Goal: Task Accomplishment & Management: Complete application form

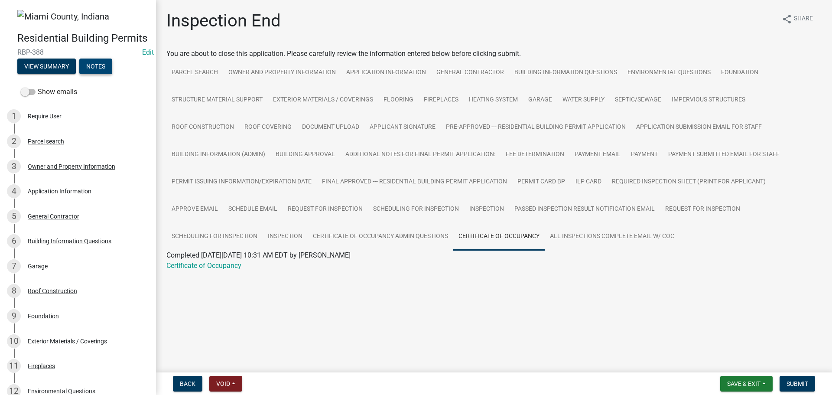
click at [112, 74] on button "Notes" at bounding box center [95, 66] width 33 height 16
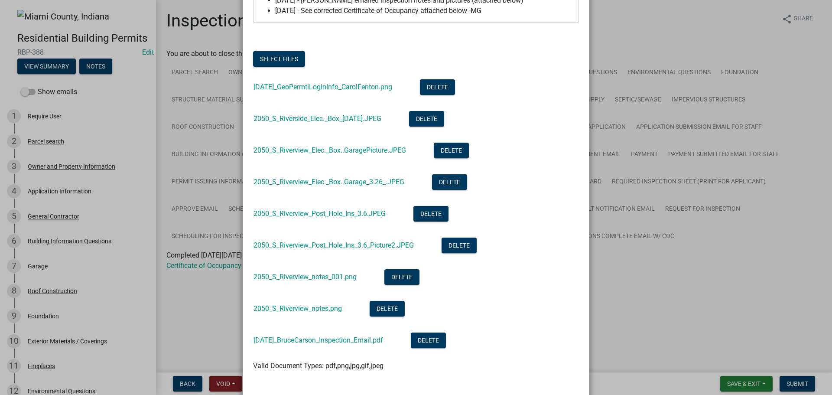
scroll to position [83, 0]
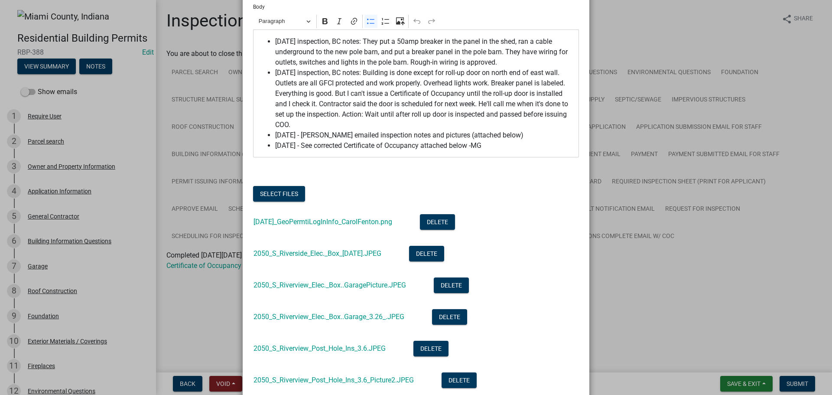
click at [292, 186] on div at bounding box center [416, 180] width 326 height 10
click at [288, 201] on button "Select files" at bounding box center [279, 194] width 52 height 16
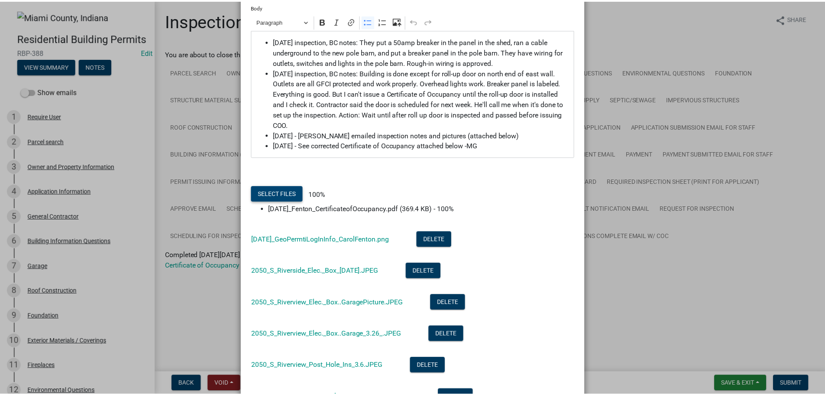
scroll to position [379, 0]
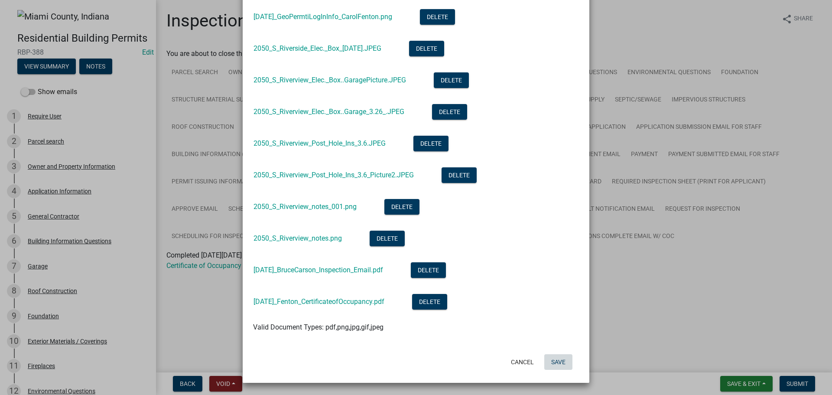
click at [549, 354] on button "Save" at bounding box center [558, 362] width 28 height 16
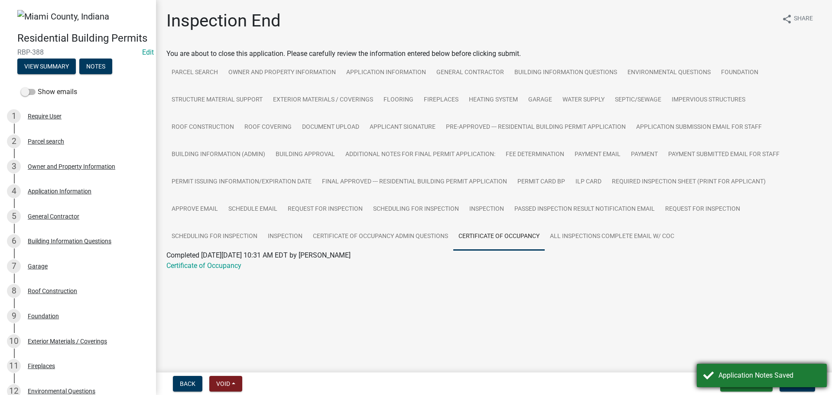
click at [768, 366] on div "Application Notes Saved" at bounding box center [762, 375] width 130 height 23
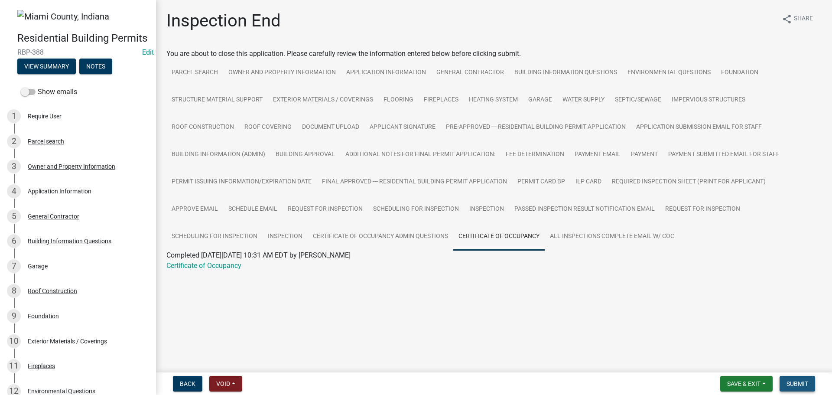
click at [799, 380] on span "Submit" at bounding box center [797, 383] width 22 height 7
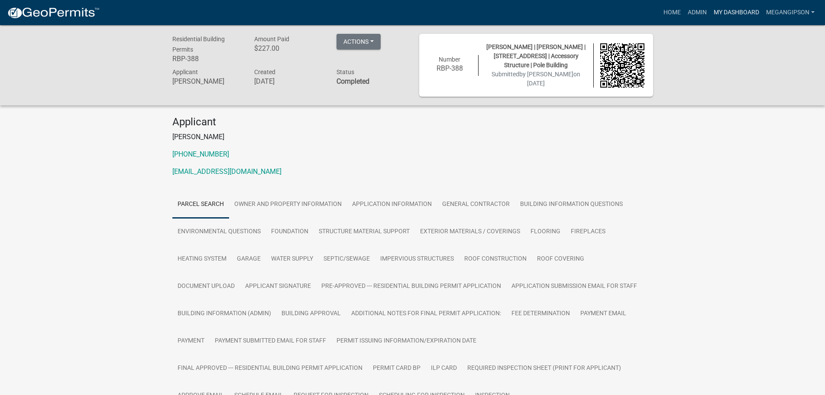
click at [725, 14] on link "My Dashboard" at bounding box center [737, 12] width 52 height 16
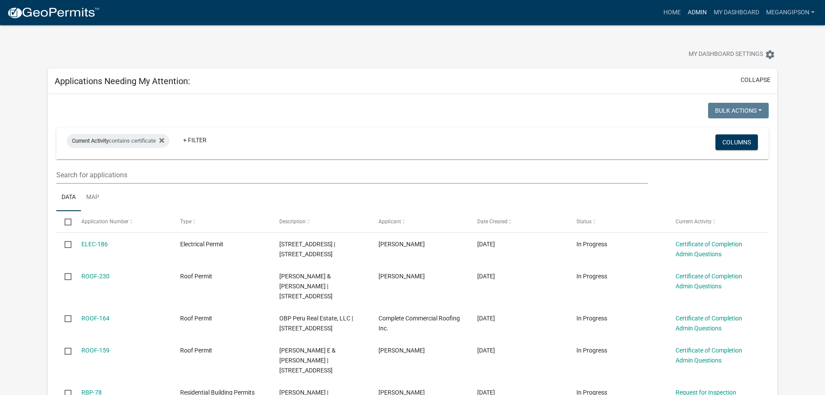
click at [686, 11] on link "Admin" at bounding box center [698, 12] width 26 height 16
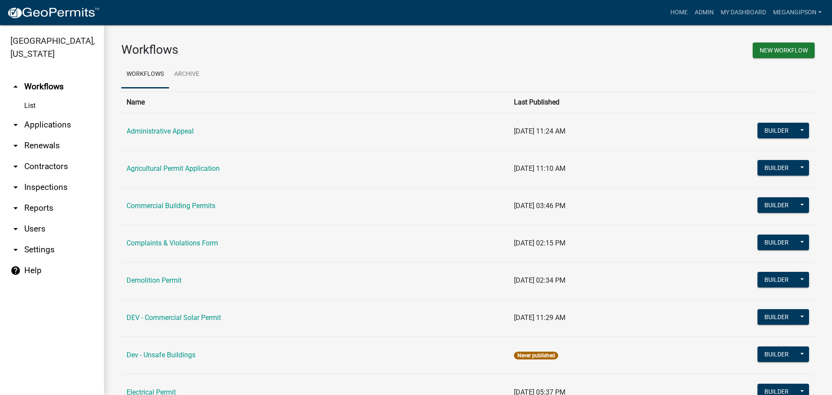
click at [52, 218] on link "arrow_drop_down Reports" at bounding box center [52, 208] width 104 height 21
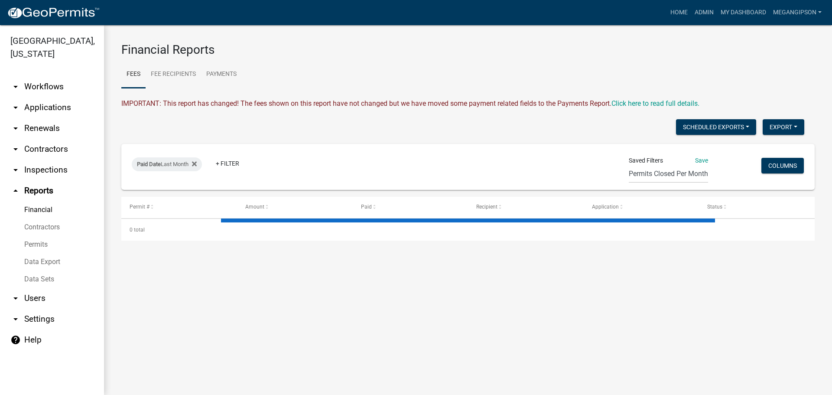
click at [55, 236] on link "Contractors" at bounding box center [52, 226] width 104 height 17
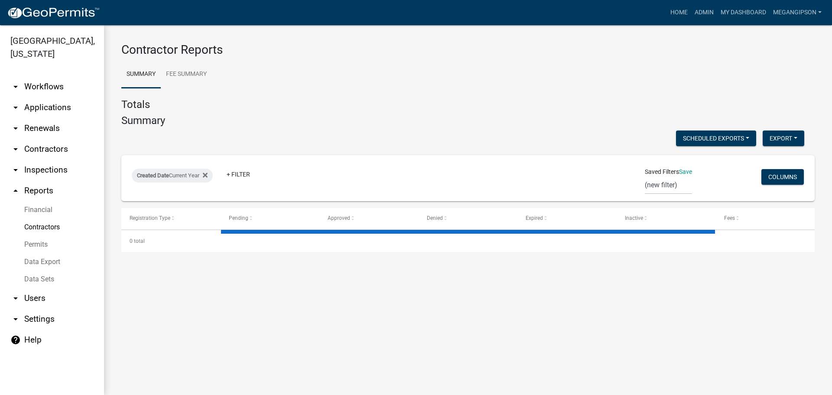
click at [47, 270] on link "Data Export" at bounding box center [52, 261] width 104 height 17
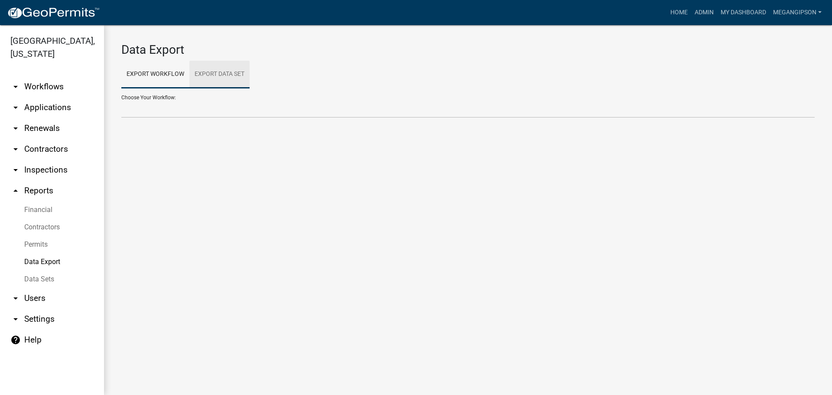
click at [238, 66] on link "Export Data Set" at bounding box center [219, 75] width 60 height 28
click at [218, 104] on div "Choose Your Data Set: Active Contractors List Census Bureau Data Certificate of…" at bounding box center [467, 103] width 693 height 30
click at [207, 118] on select "Active Contractors List Census Bureau Data Certificate of Occupancies/Completio…" at bounding box center [467, 109] width 693 height 18
select select "1: 3e6e9283-d2c5-49df-bd05-660387007ff9"
click at [121, 107] on select "Active Contractors List Census Bureau Data Certificate of Occupancies/Completio…" at bounding box center [467, 109] width 693 height 18
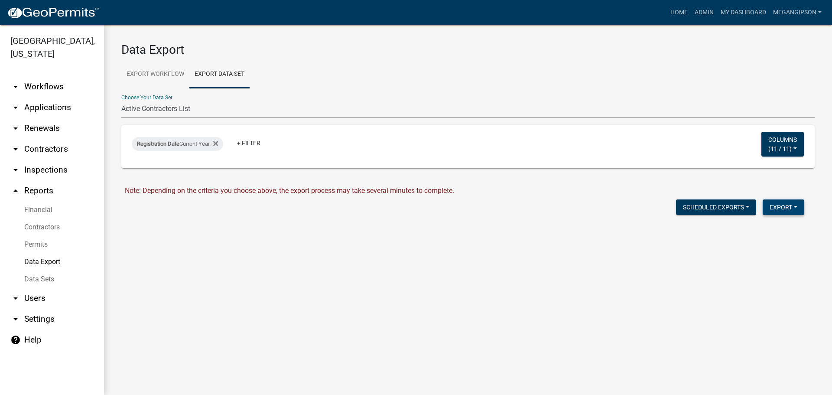
click at [773, 215] on button "Export" at bounding box center [784, 207] width 42 height 16
click at [756, 242] on button "Excel Format (.xlsx)" at bounding box center [763, 231] width 81 height 21
click at [231, 254] on div "Data Export Export Workflow Export Data Set Choose Your Workflow: Administrativ…" at bounding box center [468, 140] width 728 height 231
click at [243, 254] on div "Data Export Export Workflow Export Data Set Choose Your Workflow: Administrativ…" at bounding box center [468, 140] width 728 height 231
click at [240, 230] on link "Download Active Contractors List.xlsx" at bounding box center [183, 225] width 116 height 8
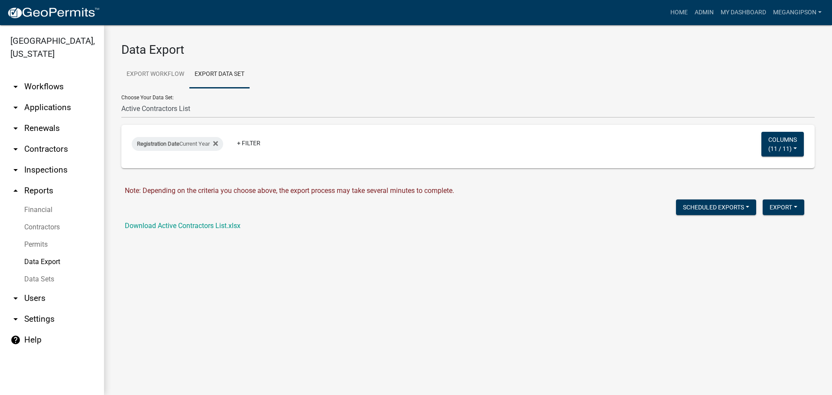
click at [59, 157] on link "arrow_drop_down Contractors" at bounding box center [52, 149] width 104 height 21
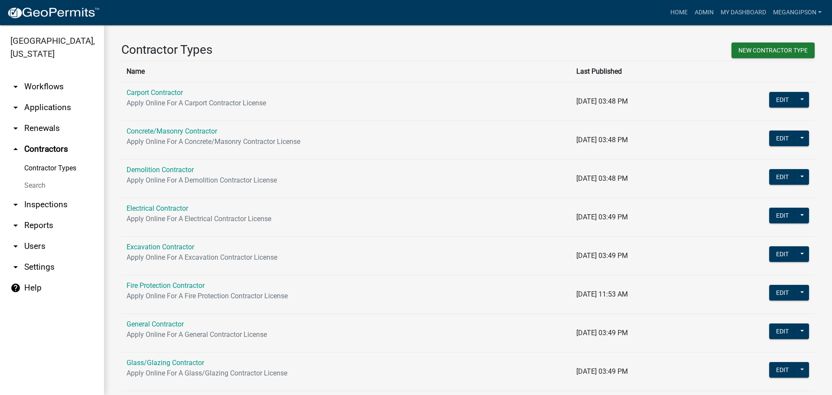
click at [38, 194] on link "Search" at bounding box center [52, 185] width 104 height 17
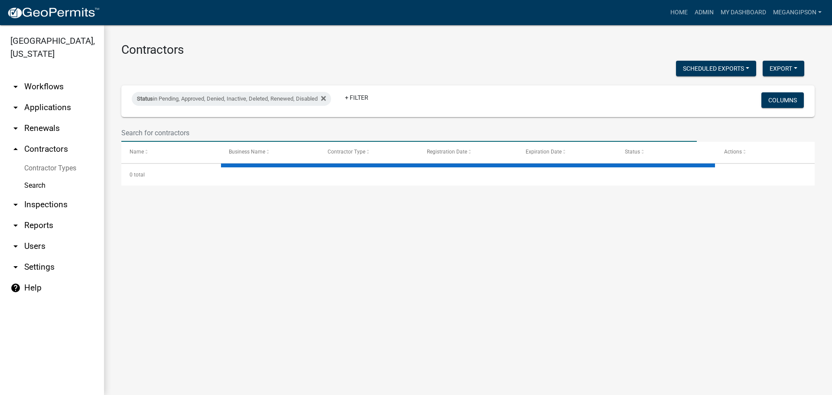
select select "3: 100"
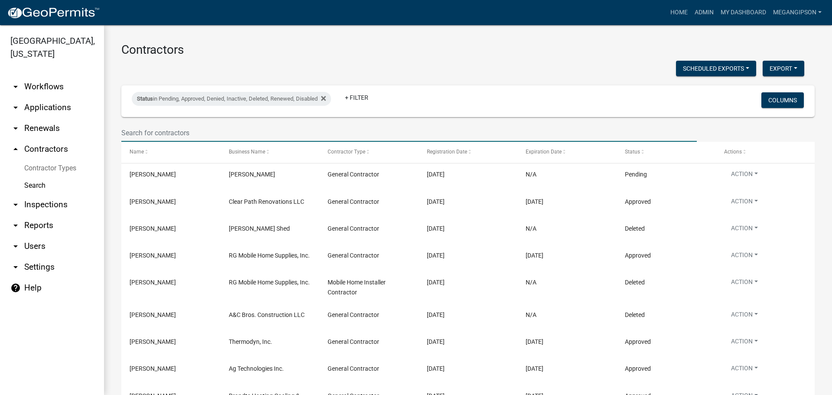
click at [164, 141] on input "text" at bounding box center [408, 133] width 575 height 18
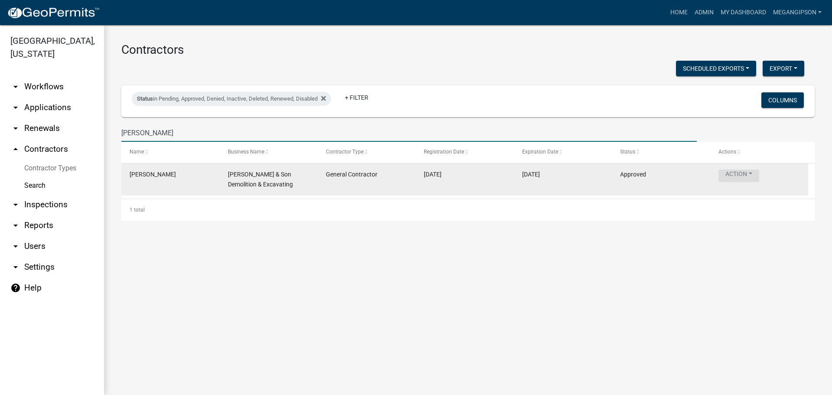
type input "WAYDE"
click at [759, 182] on button "Action" at bounding box center [738, 175] width 41 height 13
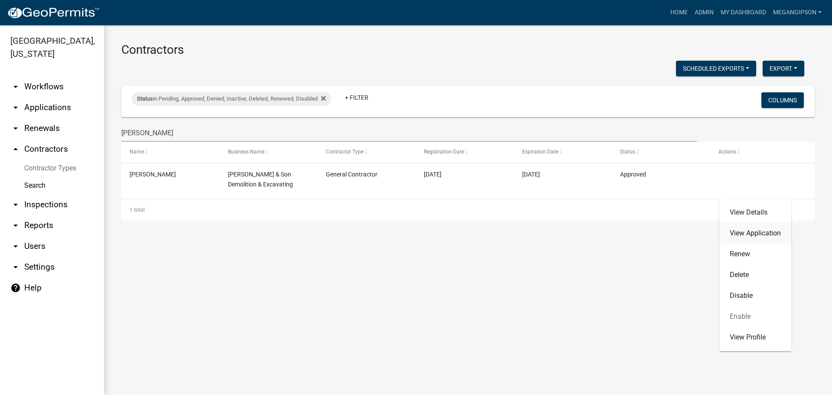
click at [760, 235] on link "View Application" at bounding box center [755, 233] width 72 height 21
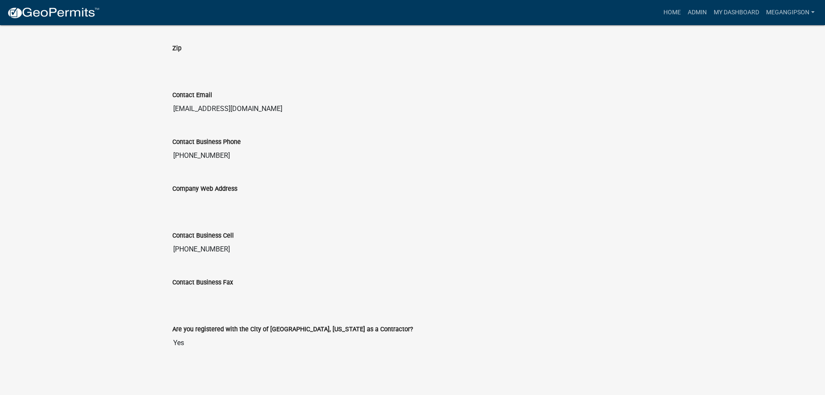
scroll to position [780, 0]
click at [386, 171] on div "Contact Business Phone 765-473-2907" at bounding box center [413, 147] width 494 height 47
click at [723, 14] on link "My Dashboard" at bounding box center [737, 12] width 52 height 16
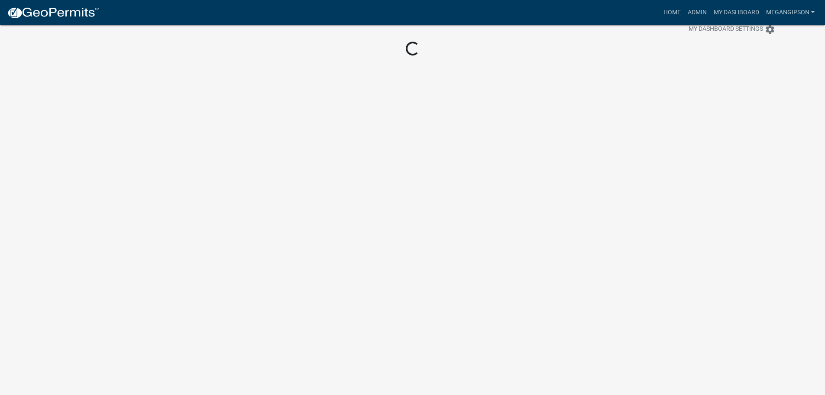
scroll to position [25, 0]
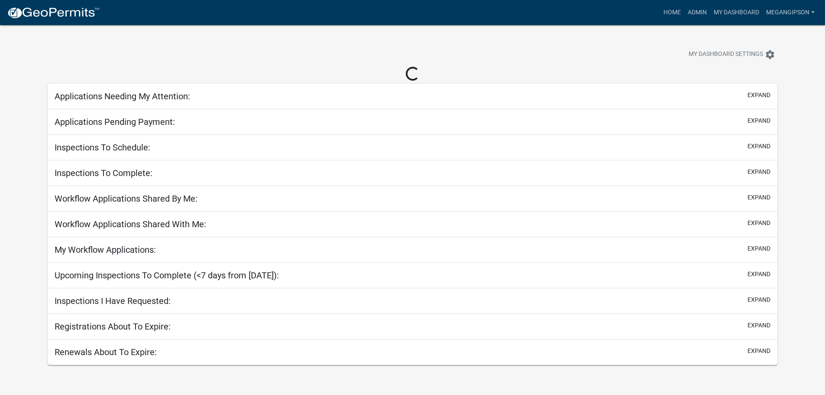
click at [681, 23] on nav "more_horiz Home Admin My Dashboard megangipson Admin Account Contractor Profile…" at bounding box center [412, 12] width 825 height 25
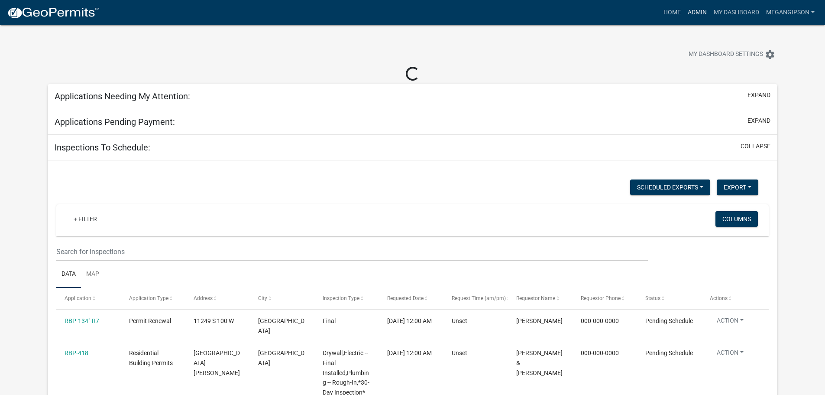
drag, startPoint x: 682, startPoint y: 16, endPoint x: 637, endPoint y: 25, distance: 45.5
click at [685, 16] on link "Admin" at bounding box center [698, 12] width 26 height 16
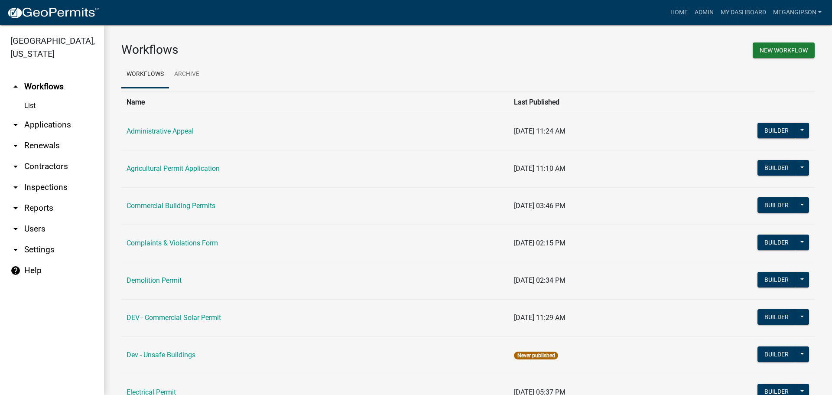
click at [65, 135] on link "arrow_drop_down Applications" at bounding box center [52, 124] width 104 height 21
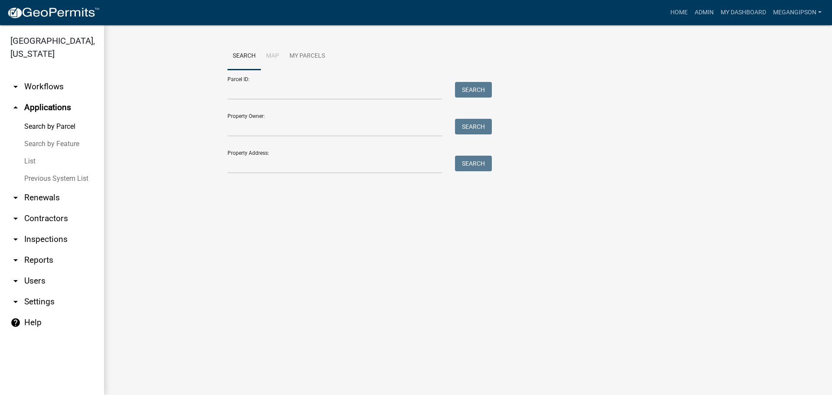
click at [35, 170] on link "List" at bounding box center [52, 161] width 104 height 17
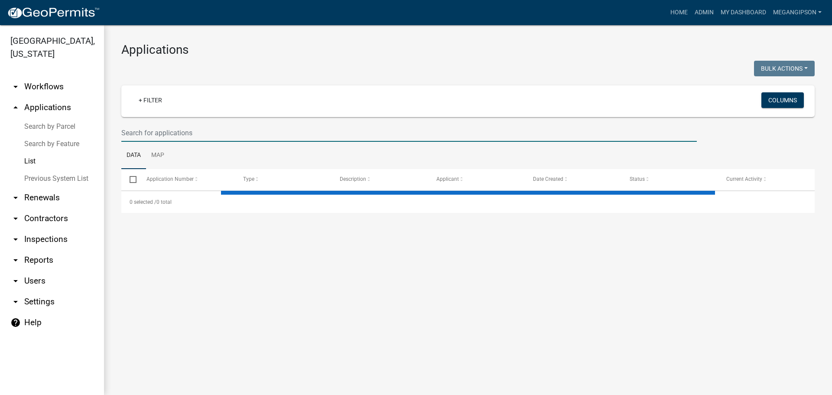
click at [176, 135] on input "text" at bounding box center [408, 133] width 575 height 18
select select "3: 100"
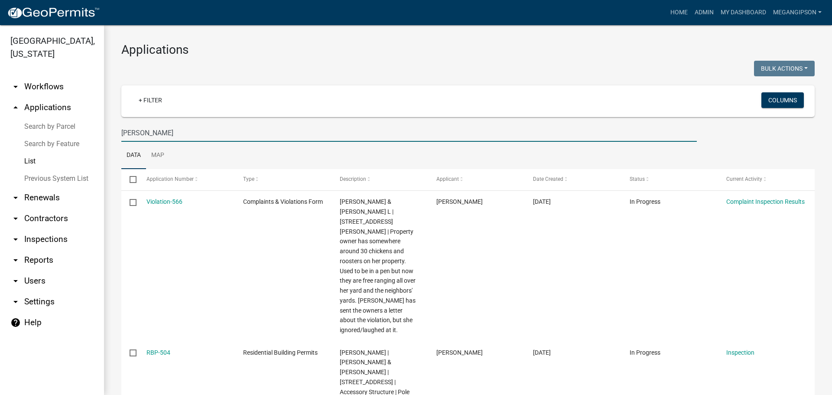
type input "[PERSON_NAME]"
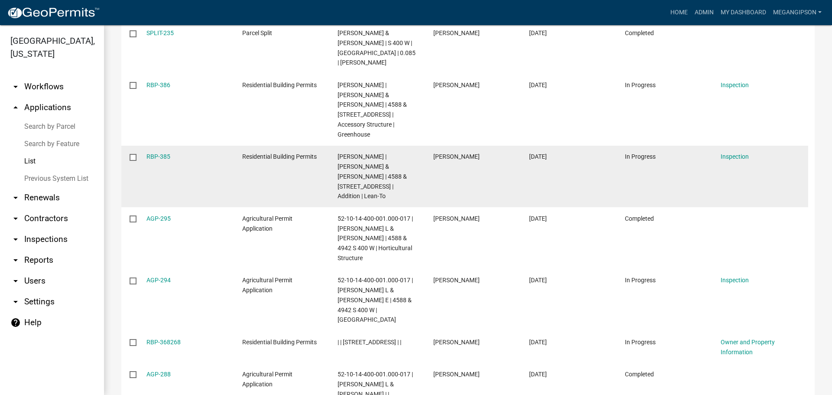
scroll to position [390, 0]
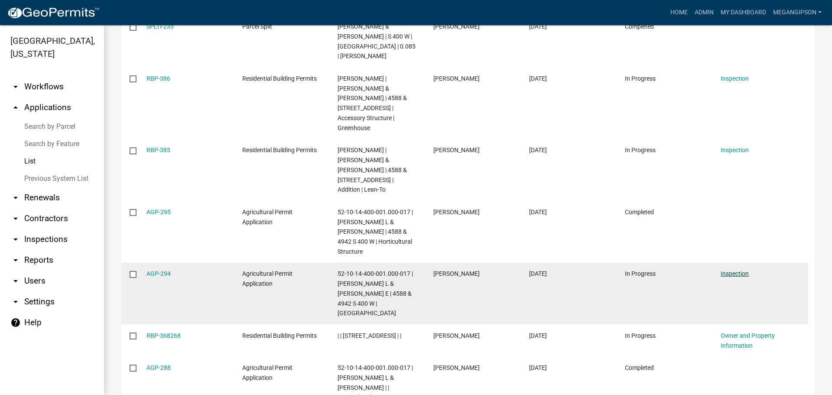
click at [735, 270] on link "Inspection" at bounding box center [735, 273] width 28 height 7
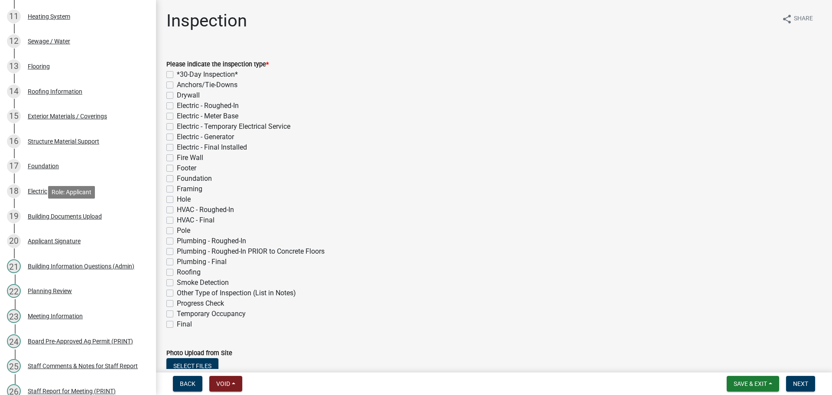
scroll to position [972, 0]
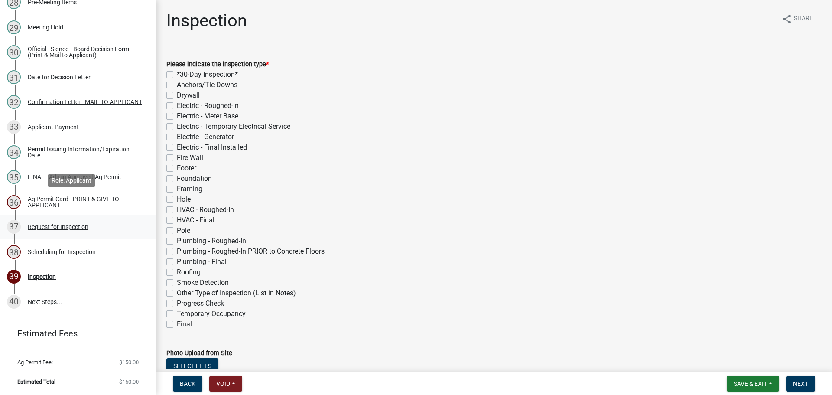
click at [78, 224] on div "Request for Inspection" at bounding box center [58, 227] width 61 height 6
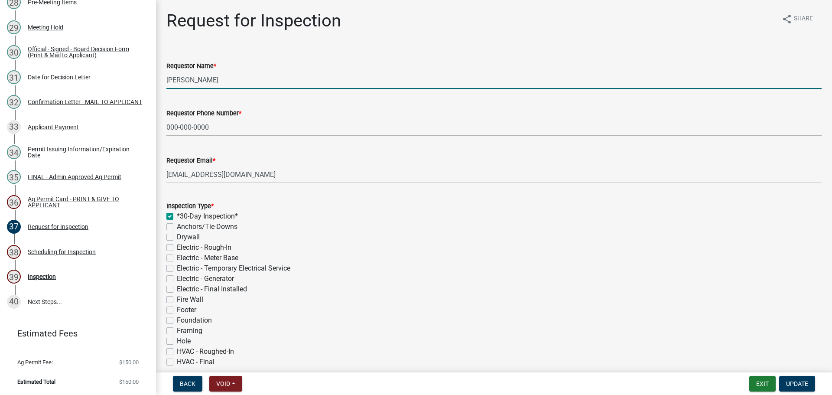
click at [221, 85] on input "[PERSON_NAME]" at bounding box center [493, 80] width 655 height 18
type input "[PERSON_NAME]"
click at [177, 221] on label "*30-Day Inspection*" at bounding box center [207, 216] width 61 height 10
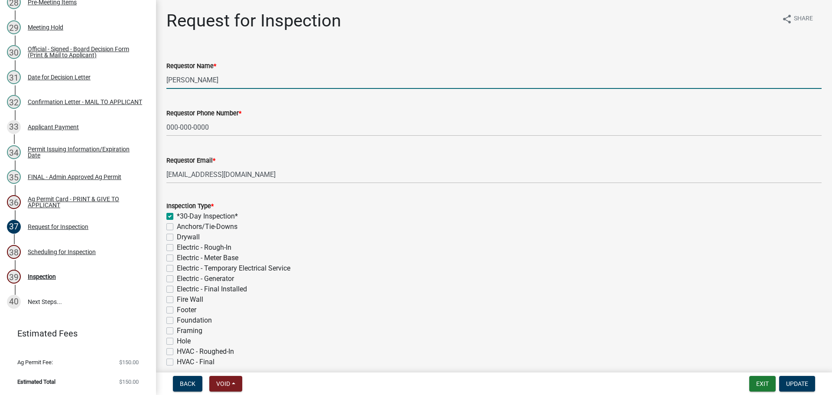
click at [177, 217] on input "*30-Day Inspection*" at bounding box center [180, 214] width 6 height 6
checkbox input "false"
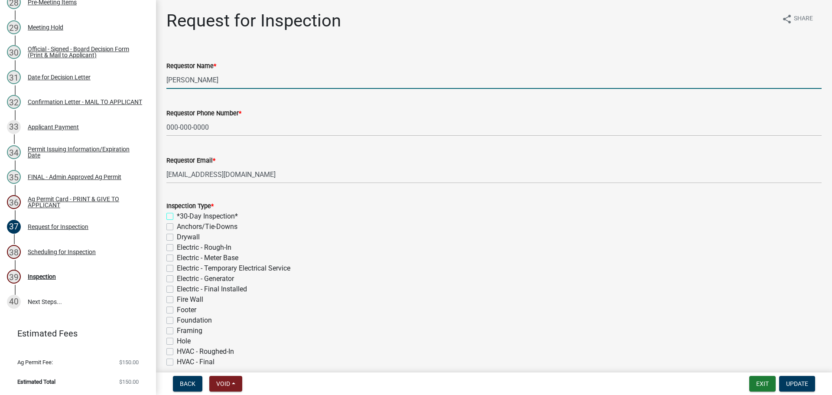
checkbox input "false"
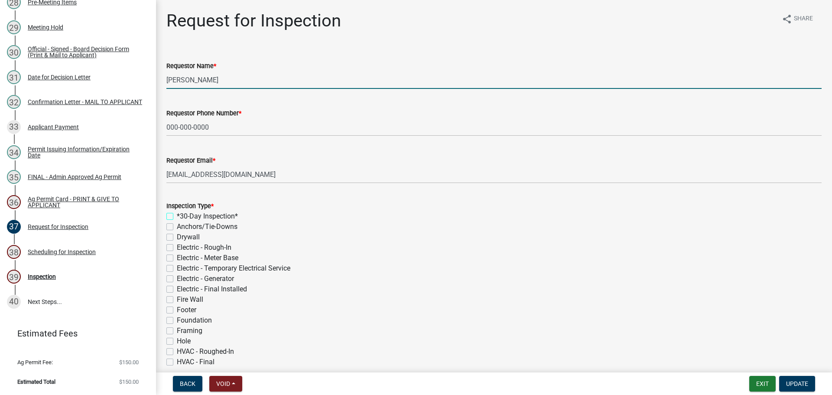
checkbox input "false"
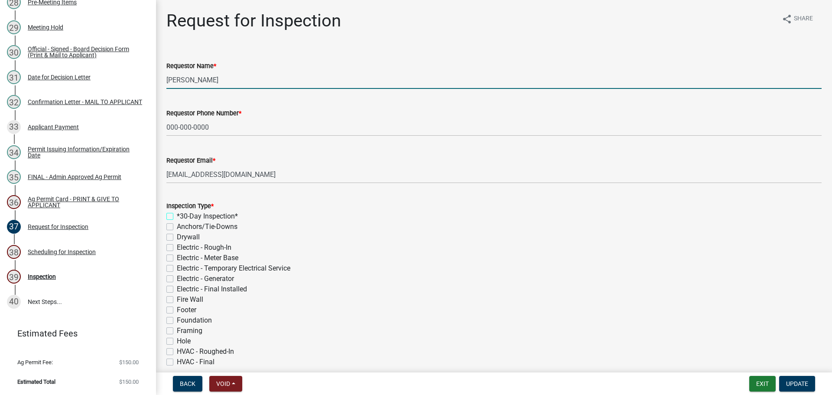
checkbox input "false"
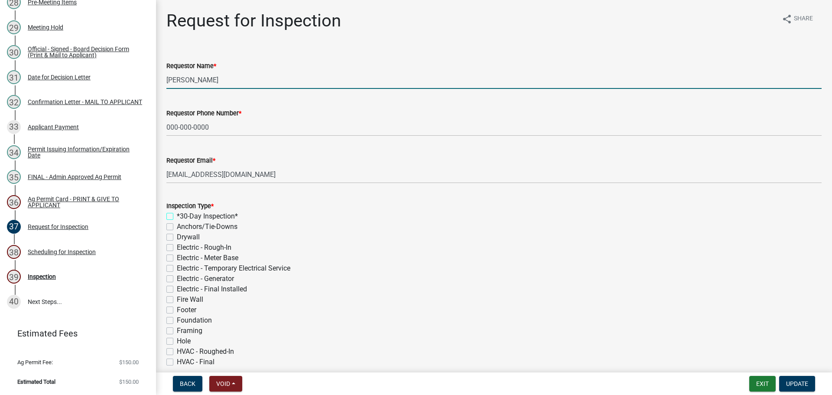
checkbox input "false"
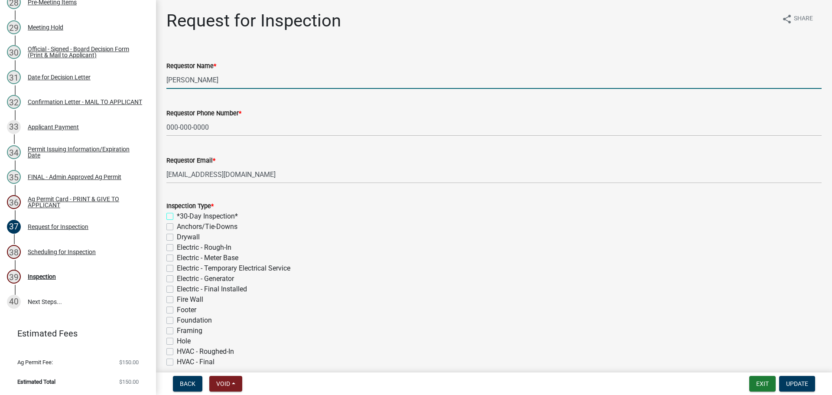
checkbox input "false"
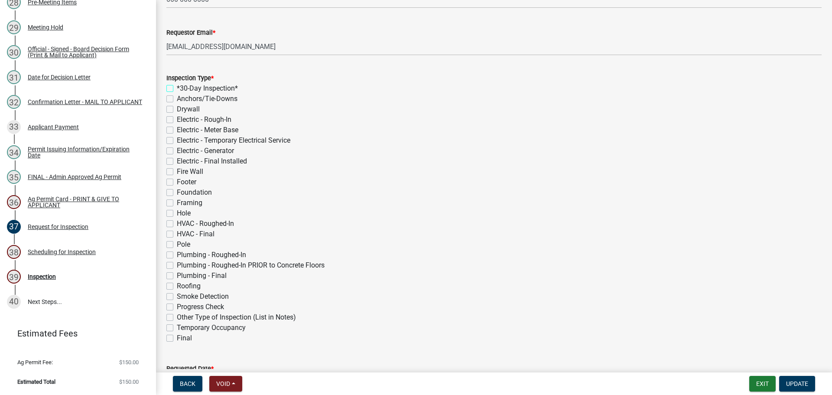
scroll to position [130, 0]
click at [177, 247] on label "Pole" at bounding box center [183, 242] width 13 height 10
click at [177, 243] on input "Pole" at bounding box center [180, 240] width 6 height 6
checkbox input "true"
checkbox input "false"
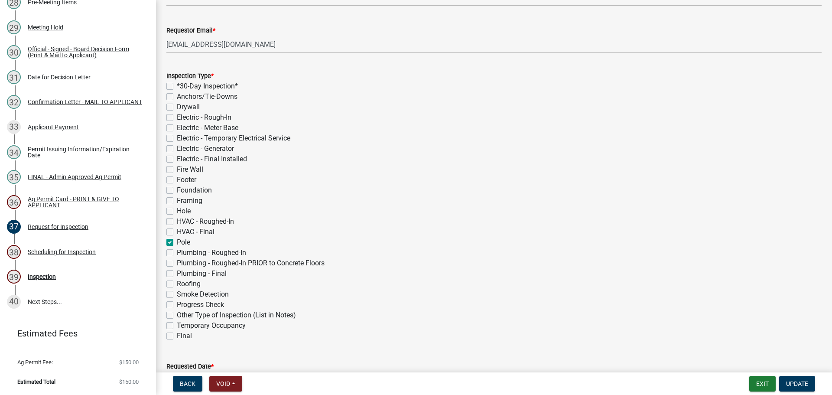
checkbox input "false"
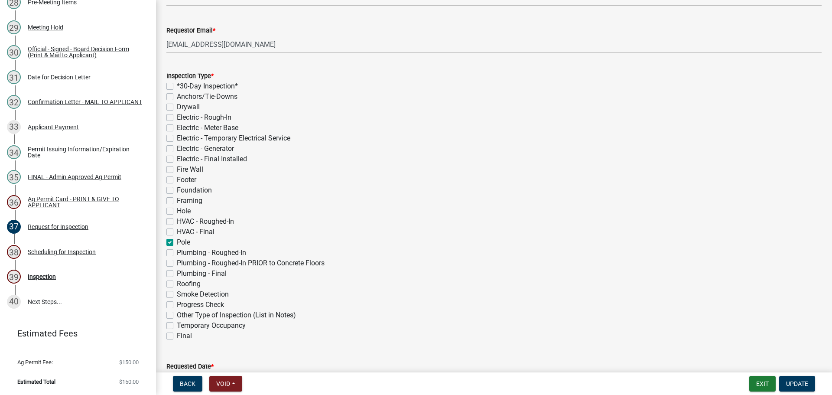
checkbox input "false"
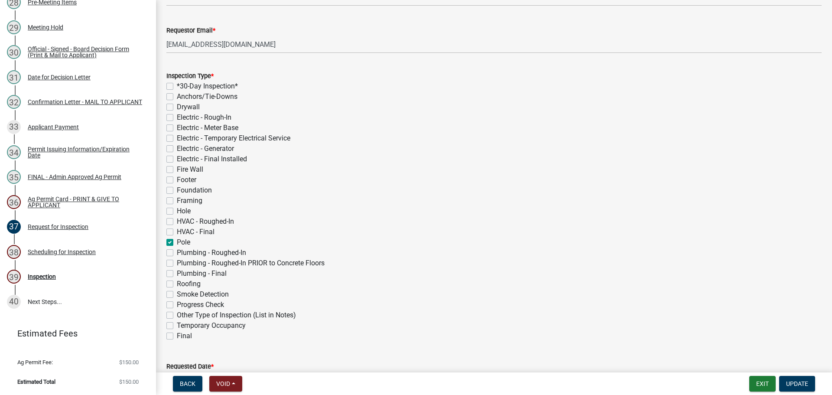
checkbox input "false"
checkbox input "true"
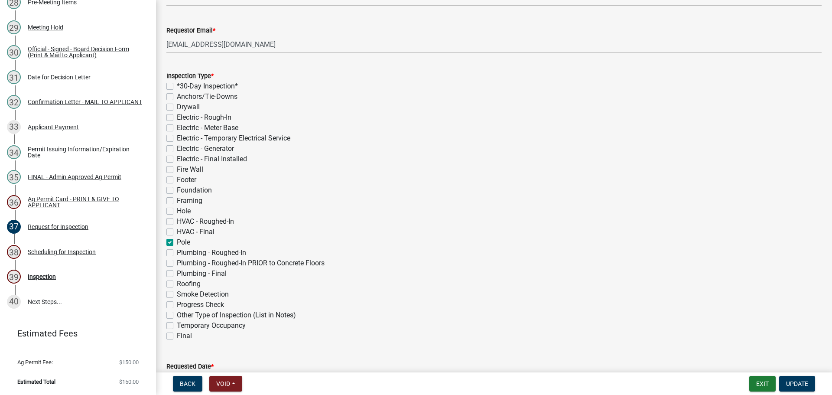
checkbox input "false"
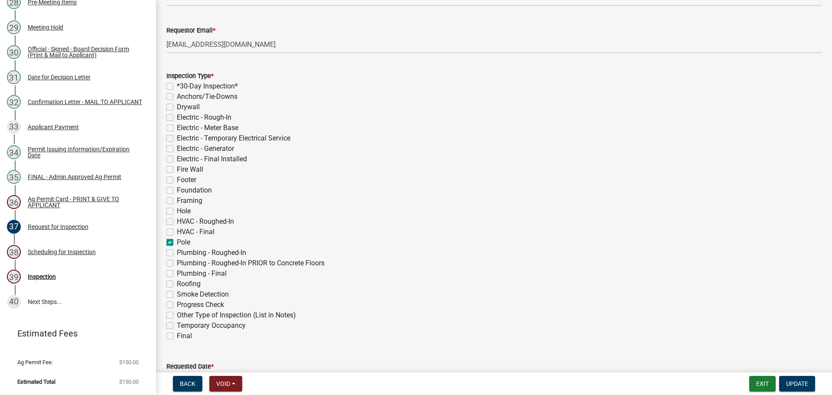
checkbox input "false"
click at [177, 216] on label "Hole" at bounding box center [184, 211] width 14 height 10
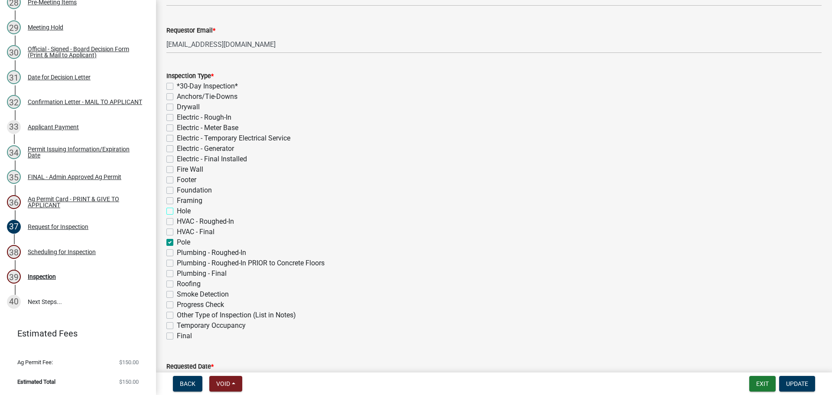
click at [177, 211] on input "Hole" at bounding box center [180, 209] width 6 height 6
checkbox input "true"
checkbox input "false"
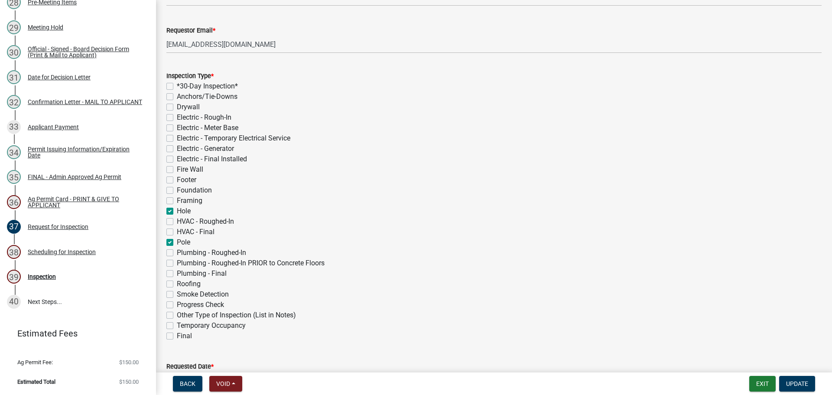
checkbox input "false"
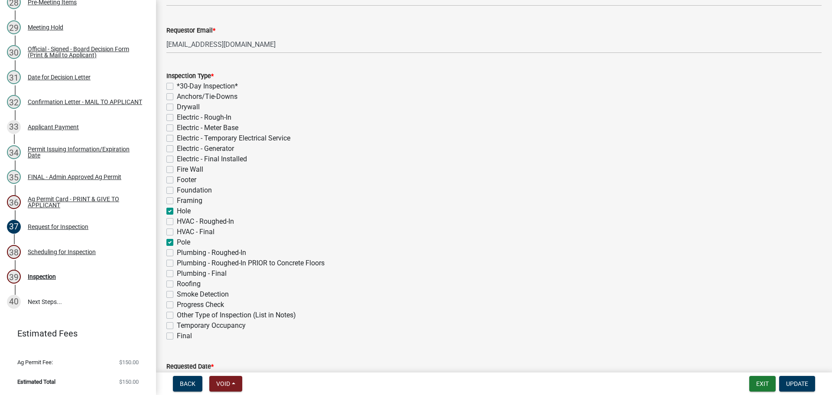
checkbox input "false"
checkbox input "true"
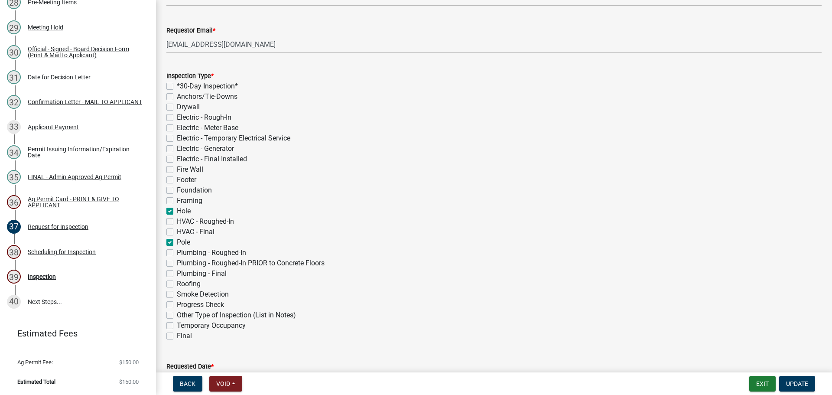
checkbox input "false"
checkbox input "true"
checkbox input "false"
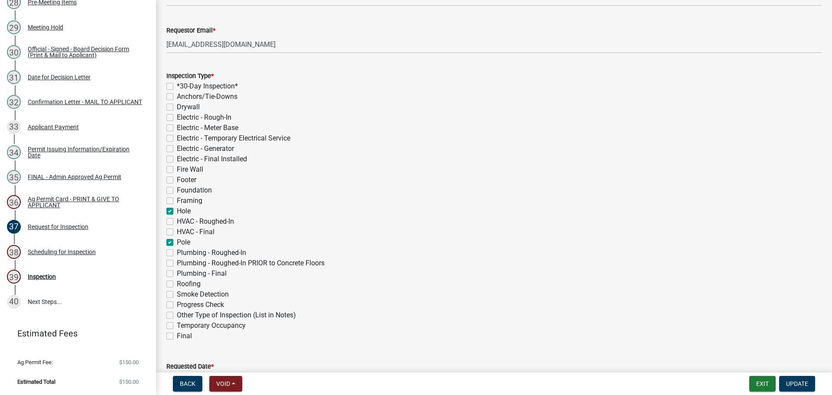
checkbox input "false"
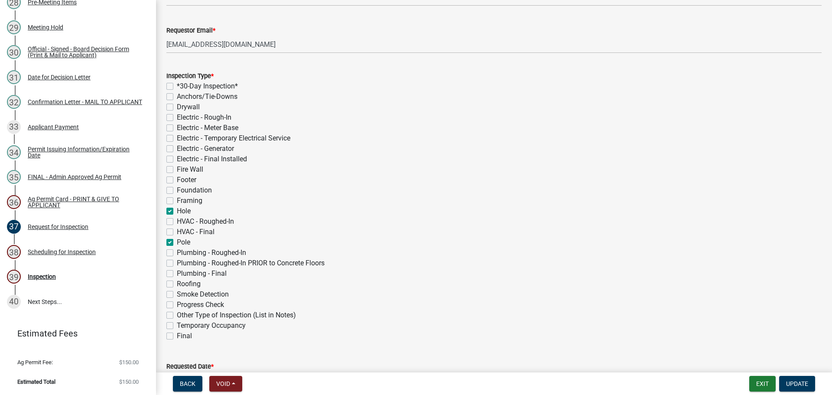
checkbox input "false"
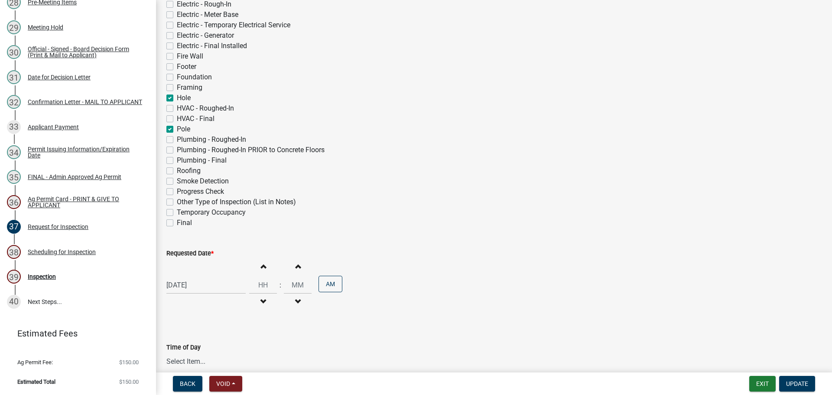
scroll to position [433, 0]
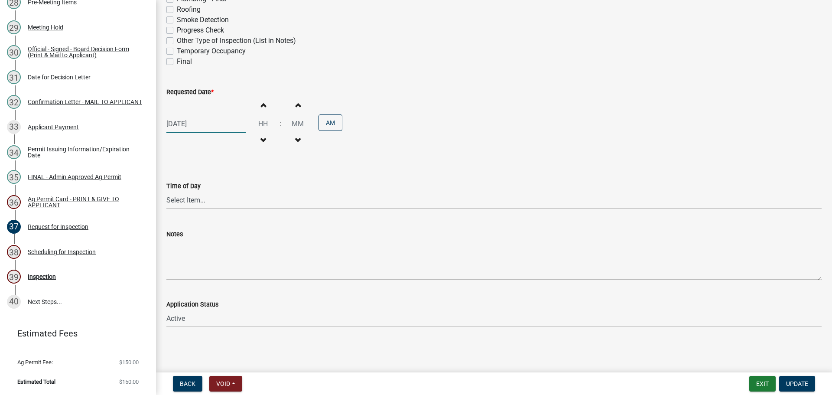
click at [187, 133] on div "[DATE]" at bounding box center [205, 124] width 79 height 18
select select "3"
select select "2025"
click at [261, 153] on span "Next month" at bounding box center [258, 149] width 6 height 6
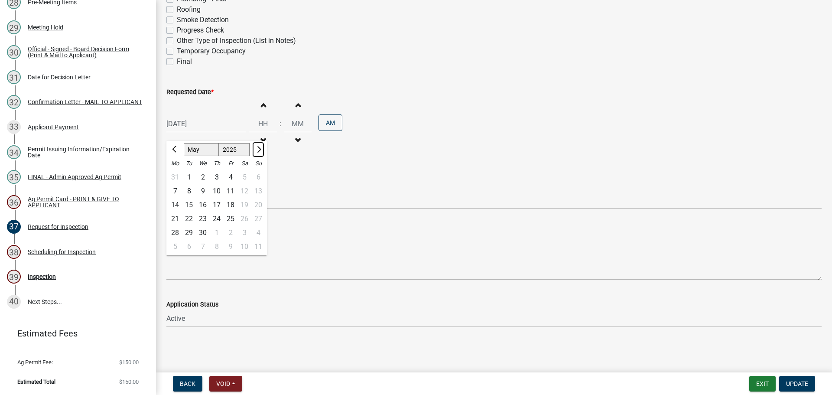
click at [261, 153] on span "Next month" at bounding box center [258, 149] width 6 height 6
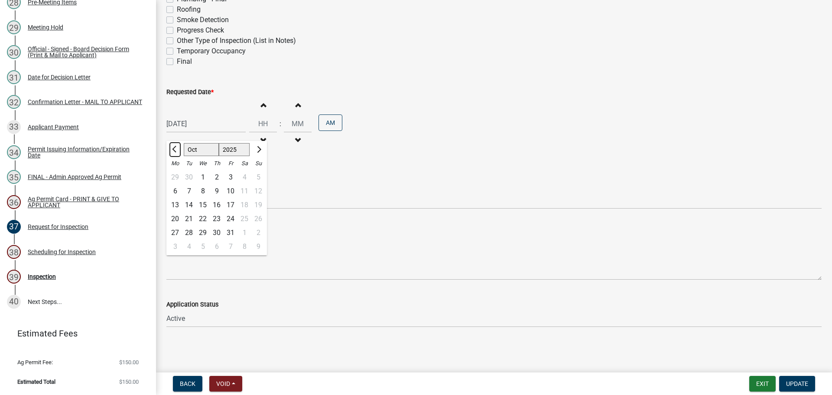
click at [174, 156] on button "Previous month" at bounding box center [175, 150] width 10 height 14
select select "9"
click at [182, 212] on div "15" at bounding box center [175, 205] width 14 height 14
type input "[DATE]"
click at [266, 133] on input "Hours" at bounding box center [263, 124] width 28 height 18
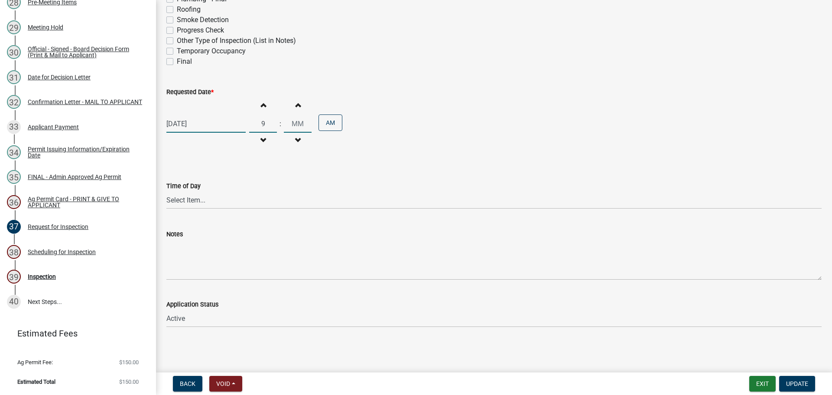
type input "09"
type input "00"
click at [386, 150] on div "[DATE] Increment hours 09 Decrement hours : Increment minutes 00 Decrement minu…" at bounding box center [493, 123] width 655 height 53
click at [796, 383] on span "Update" at bounding box center [797, 383] width 22 height 7
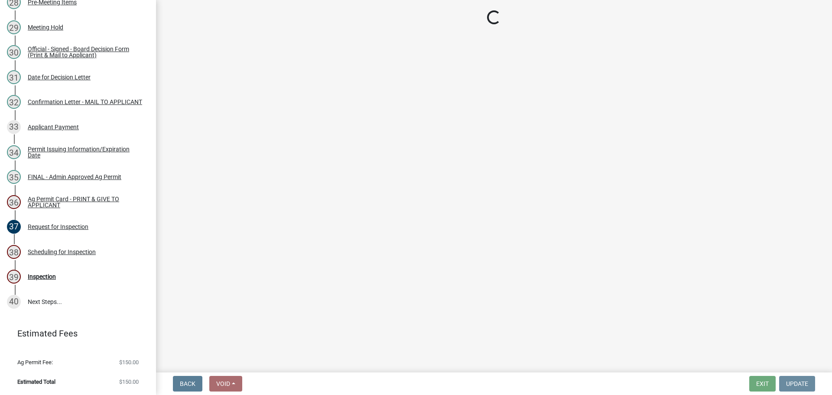
scroll to position [0, 0]
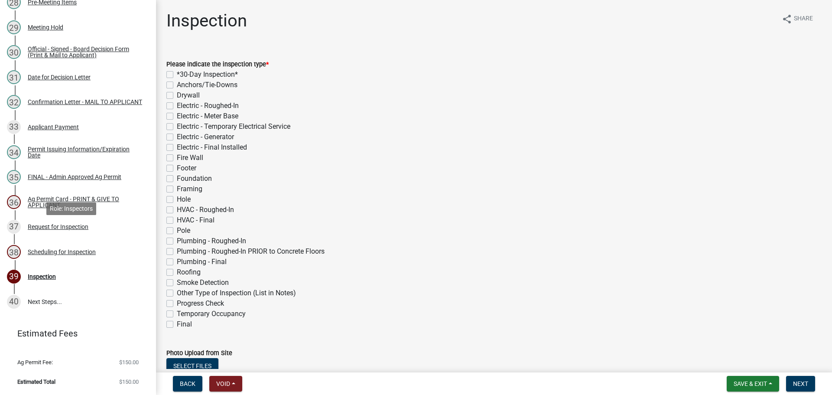
click at [91, 249] on div "Scheduling for Inspection" at bounding box center [62, 252] width 68 height 6
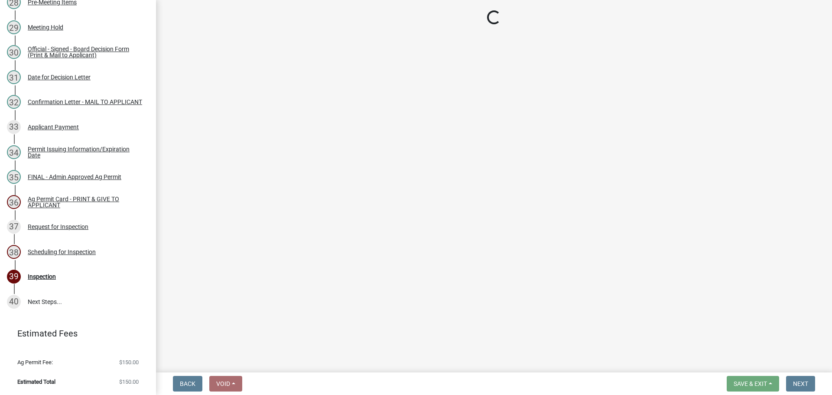
select select "25b75ae6-03c7-4280-9b34-fcf63005d5e5"
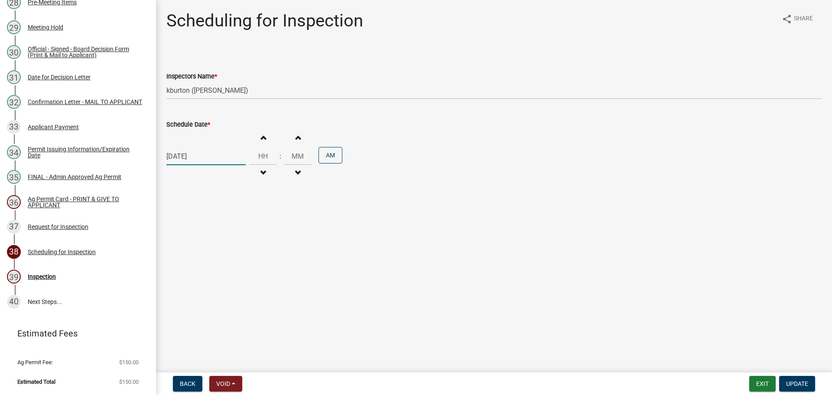
click at [201, 165] on div "[DATE]" at bounding box center [205, 156] width 79 height 18
select select "9"
select select "2025"
click at [178, 244] on div "15" at bounding box center [175, 238] width 14 height 14
type input "[DATE]"
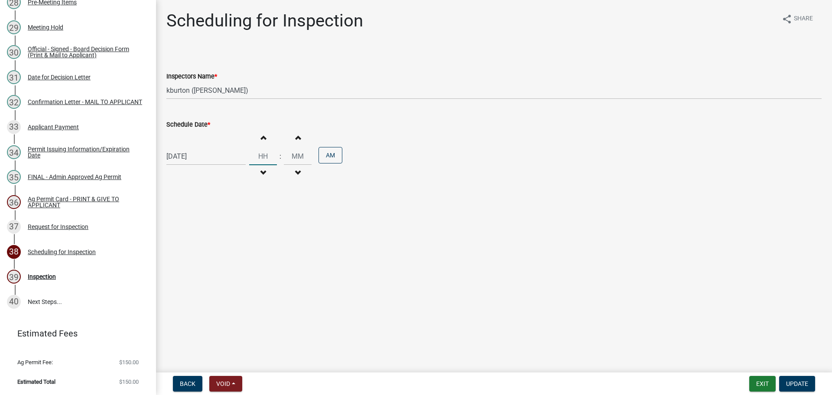
click at [271, 165] on input "Hours" at bounding box center [263, 156] width 28 height 18
type input "09"
type input "00"
click at [418, 183] on div "[DATE] Increment hours 09 Decrement hours : Increment minutes 00 Decrement minu…" at bounding box center [493, 156] width 655 height 53
click at [808, 384] on button "Update" at bounding box center [797, 384] width 36 height 16
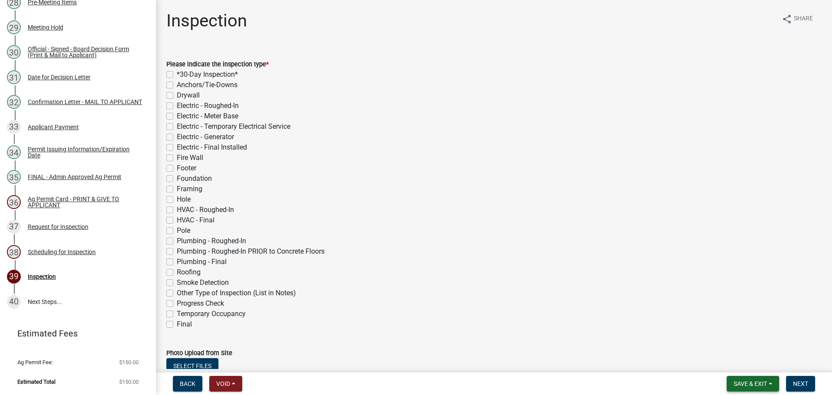
click at [734, 382] on span "Save & Exit" at bounding box center [750, 383] width 33 height 7
click at [710, 369] on div "Save Save & Exit" at bounding box center [744, 348] width 69 height 49
click at [710, 360] on button "Save & Exit" at bounding box center [744, 358] width 69 height 21
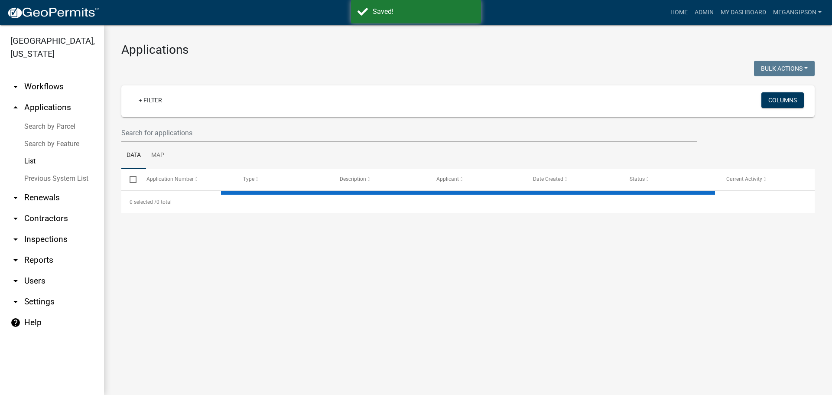
select select "3: 100"
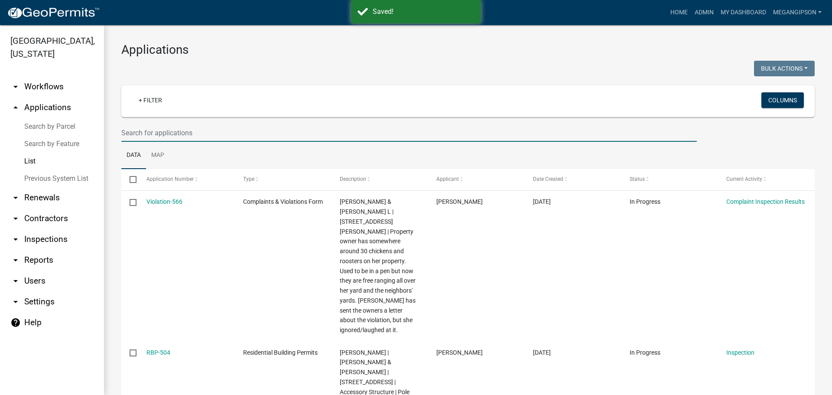
click at [199, 140] on input "text" at bounding box center [408, 133] width 575 height 18
type input "[PERSON_NAME]"
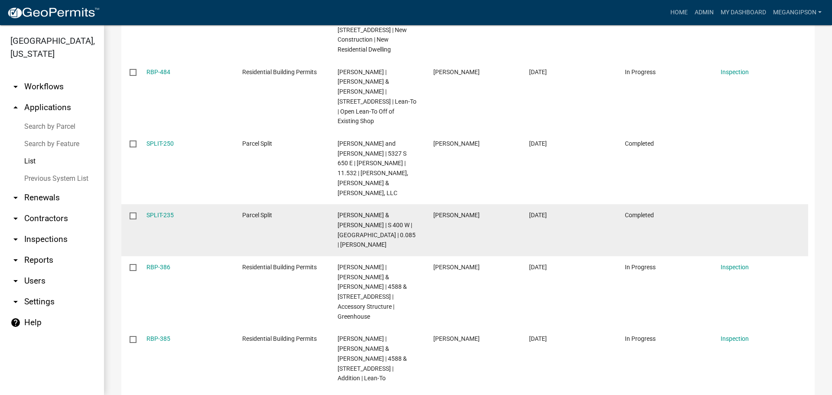
scroll to position [217, 0]
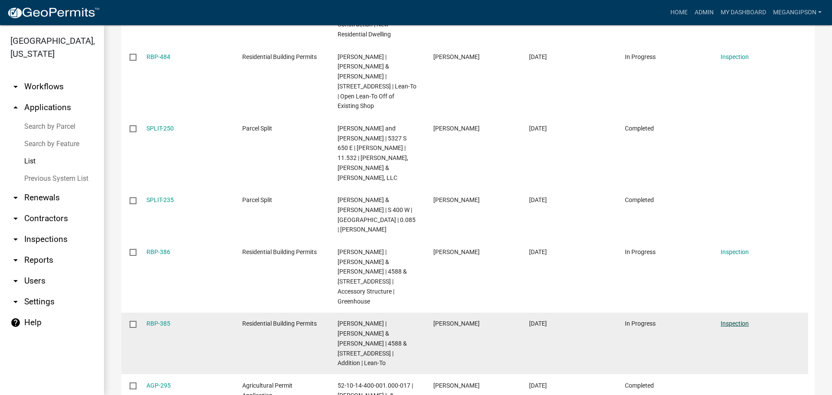
click at [738, 320] on link "Inspection" at bounding box center [735, 323] width 28 height 7
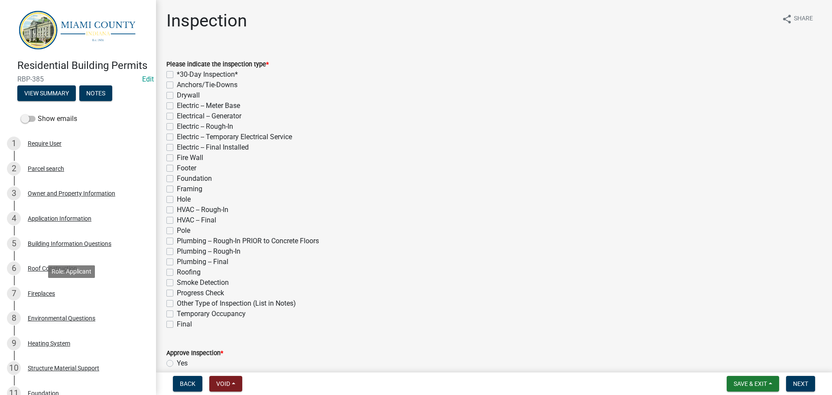
scroll to position [881, 0]
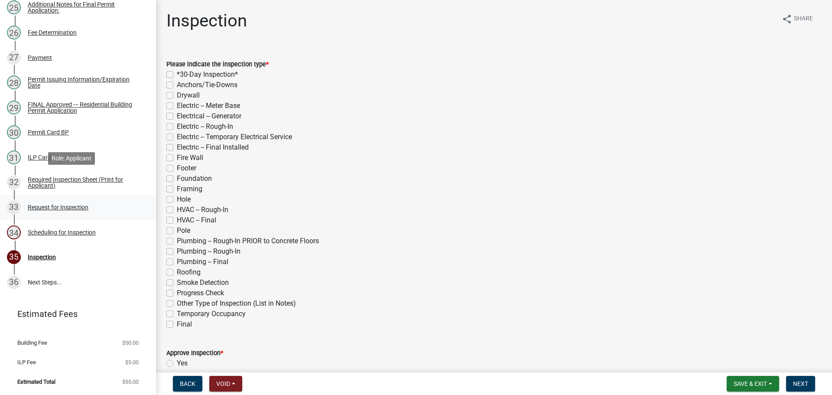
click at [70, 204] on div "Request for Inspection" at bounding box center [58, 207] width 61 height 6
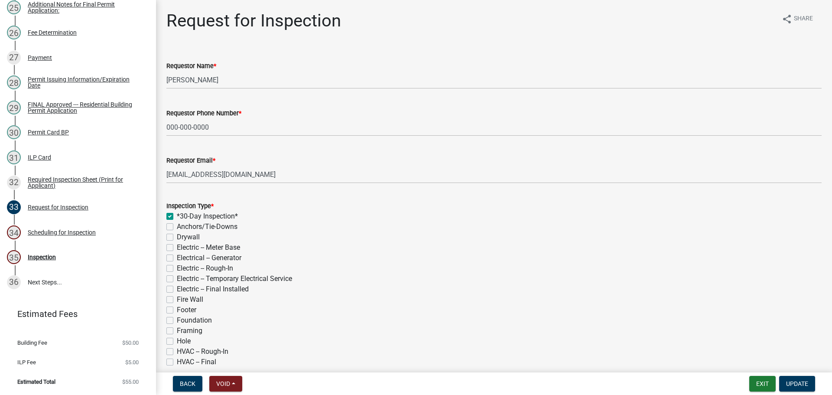
click at [177, 221] on label "*30-Day Inspection*" at bounding box center [207, 216] width 61 height 10
click at [177, 217] on input "*30-Day Inspection*" at bounding box center [180, 214] width 6 height 6
checkbox input "false"
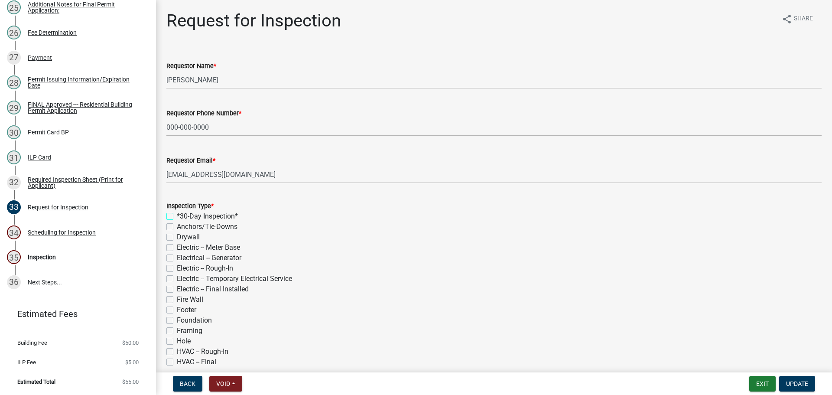
checkbox input "false"
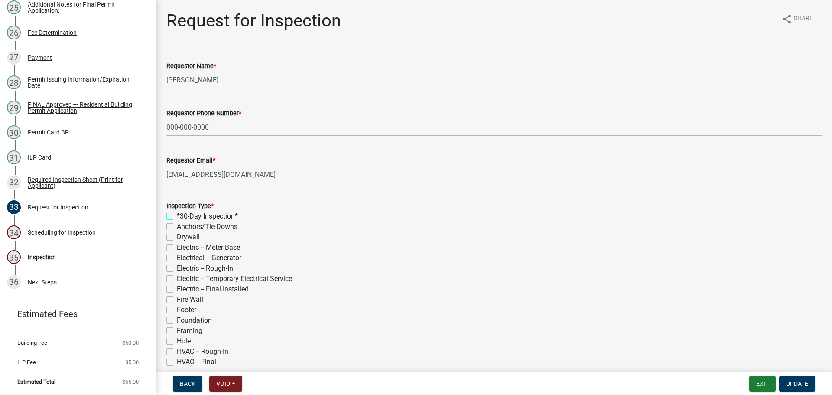
checkbox input "false"
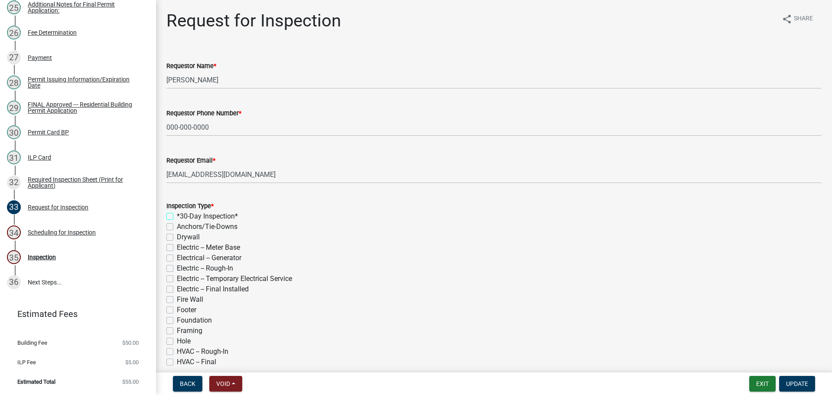
checkbox input "false"
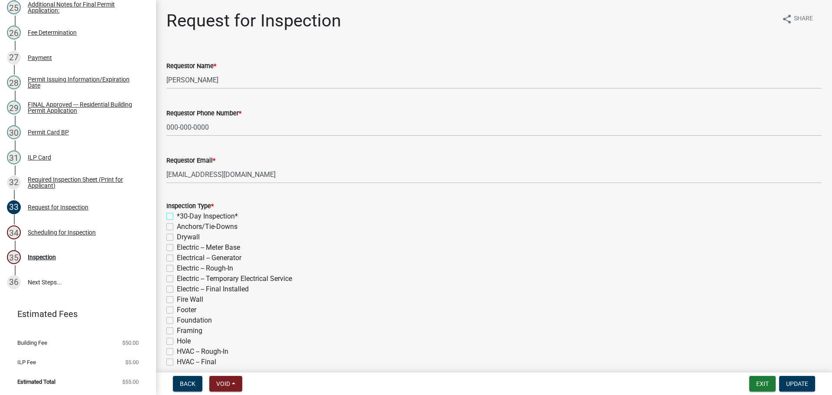
checkbox input "false"
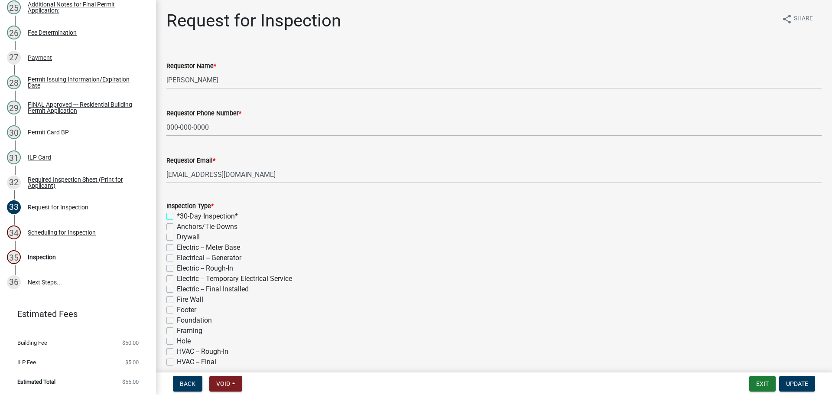
checkbox input "false"
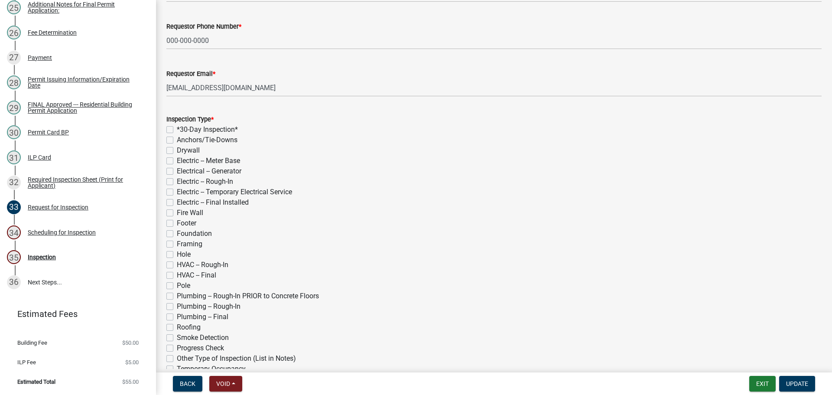
click at [177, 260] on label "Hole" at bounding box center [184, 254] width 14 height 10
click at [177, 255] on input "Hole" at bounding box center [180, 252] width 6 height 6
checkbox input "true"
checkbox input "false"
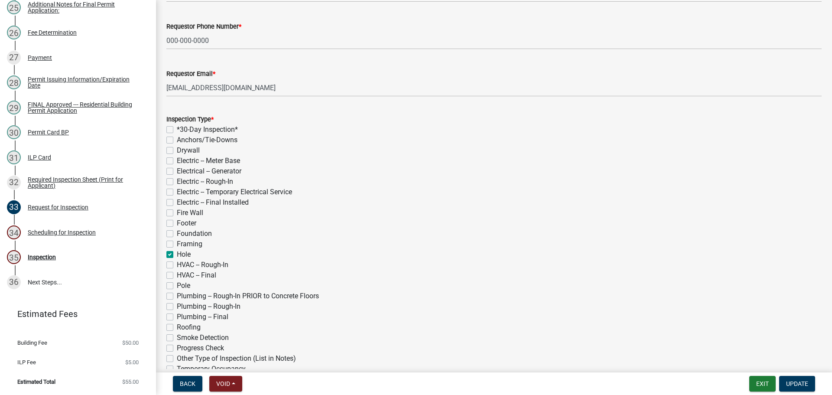
checkbox input "false"
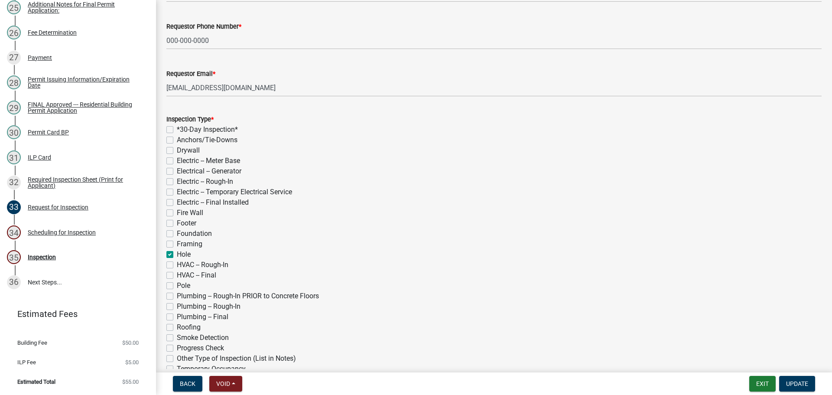
checkbox input "false"
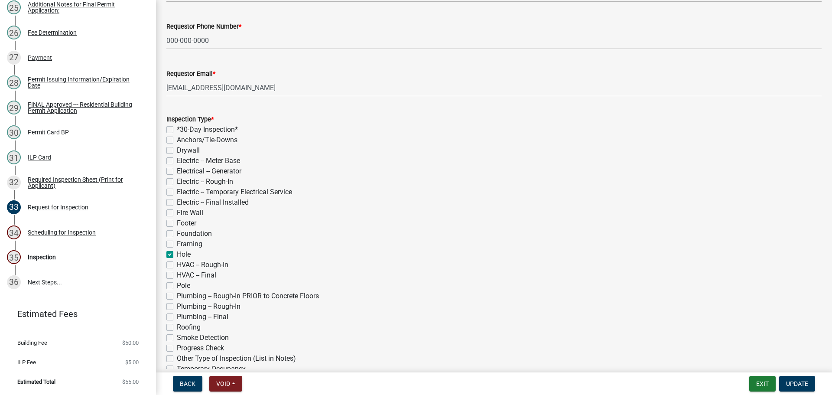
checkbox input "true"
checkbox input "false"
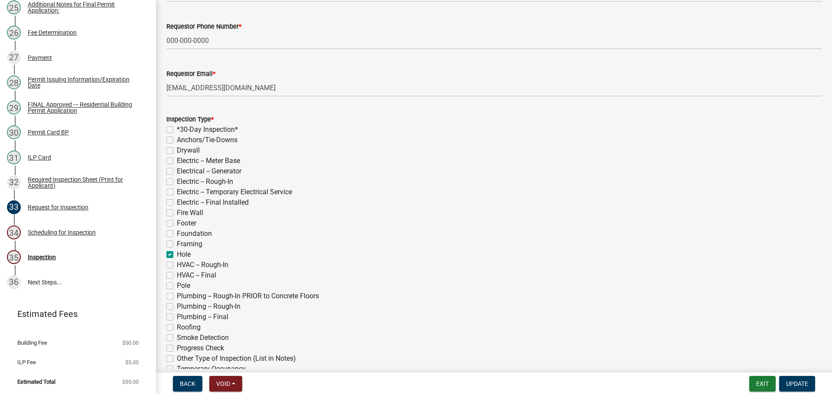
checkbox input "false"
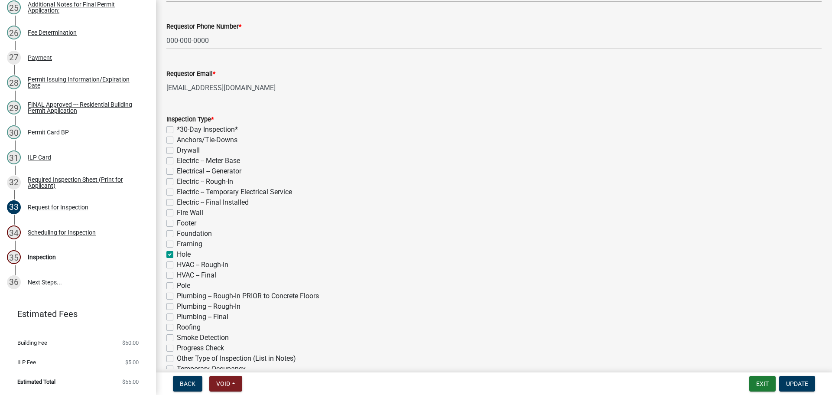
checkbox input "false"
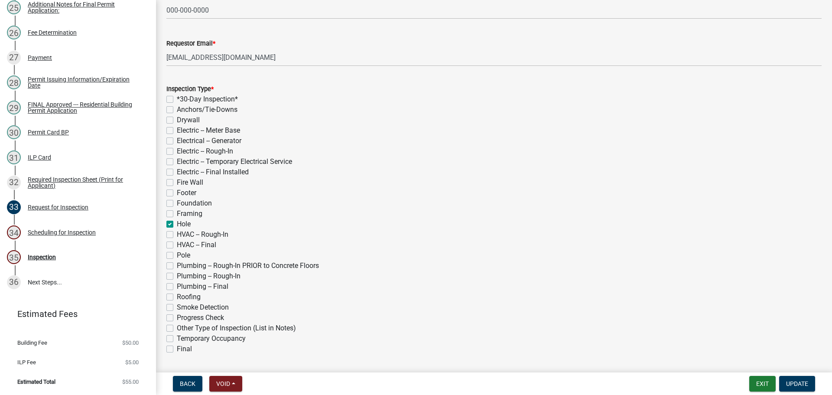
scroll to position [130, 0]
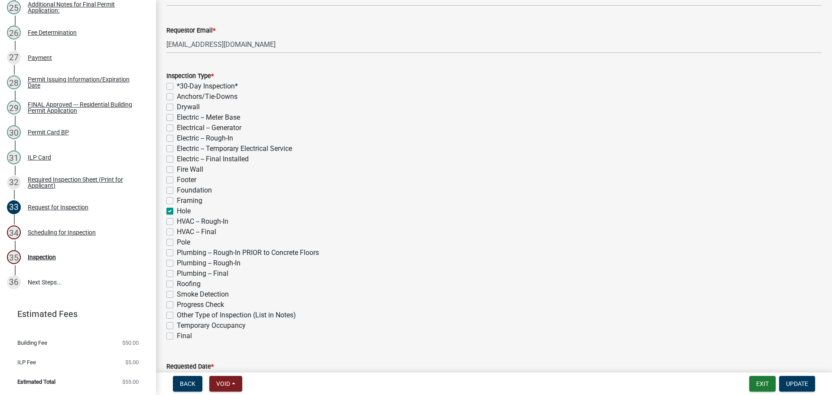
click at [177, 247] on label "Pole" at bounding box center [183, 242] width 13 height 10
click at [177, 243] on input "Pole" at bounding box center [180, 240] width 6 height 6
checkbox input "true"
checkbox input "false"
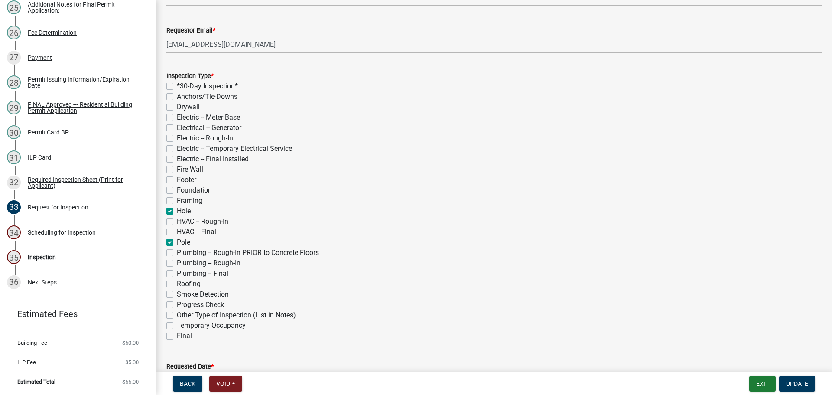
checkbox input "false"
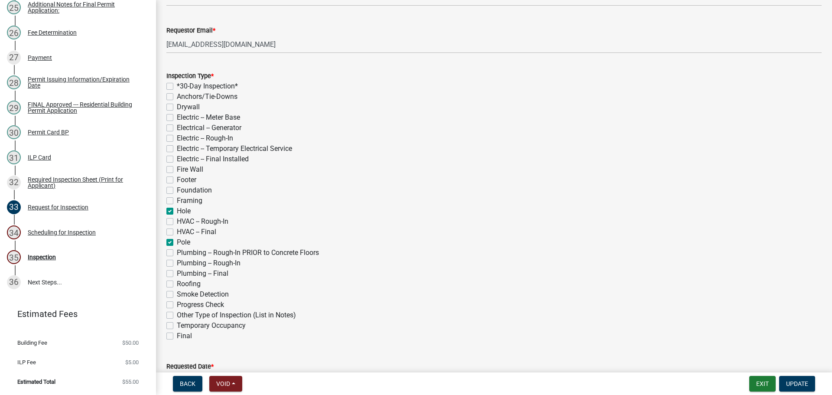
checkbox input "false"
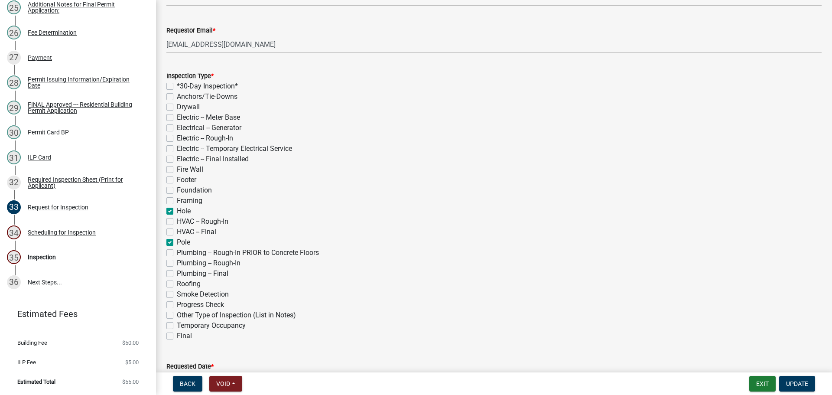
checkbox input "true"
checkbox input "false"
checkbox input "true"
checkbox input "false"
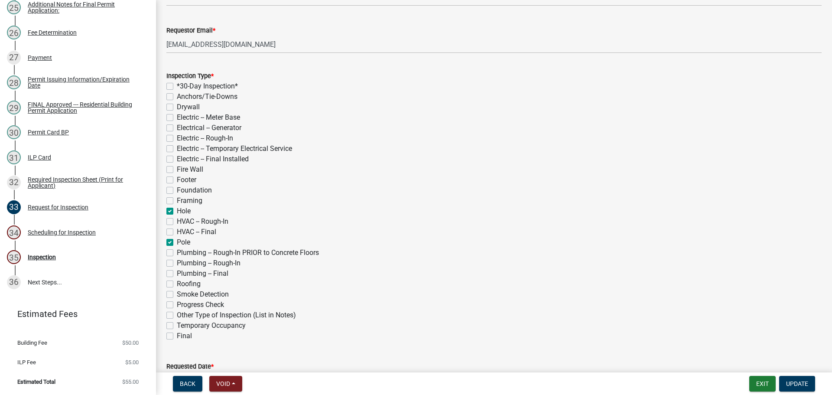
checkbox input "false"
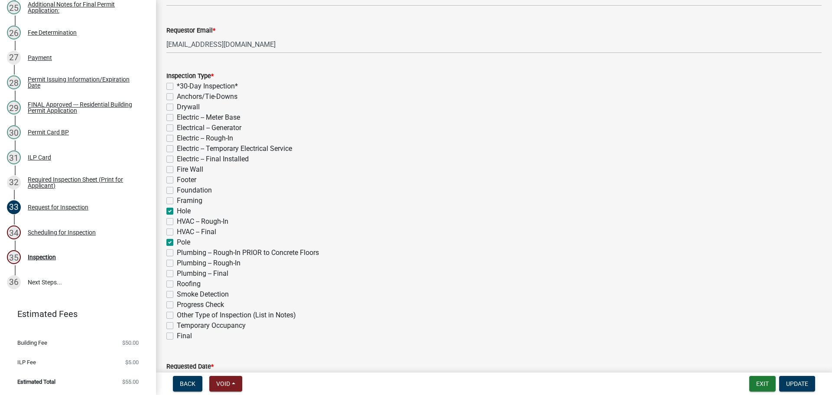
checkbox input "false"
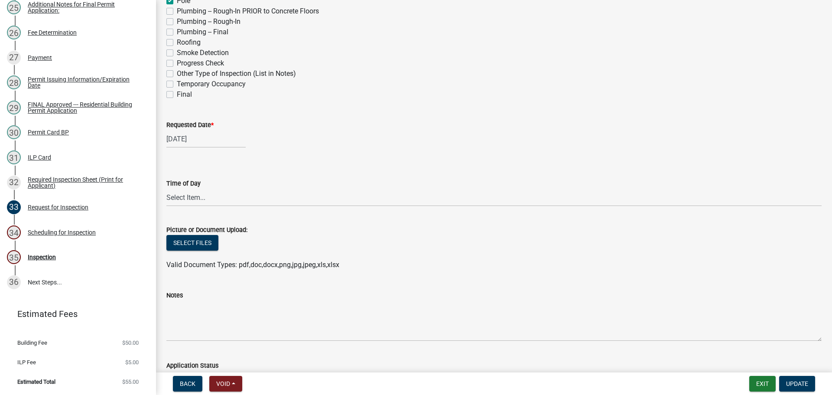
scroll to position [433, 0]
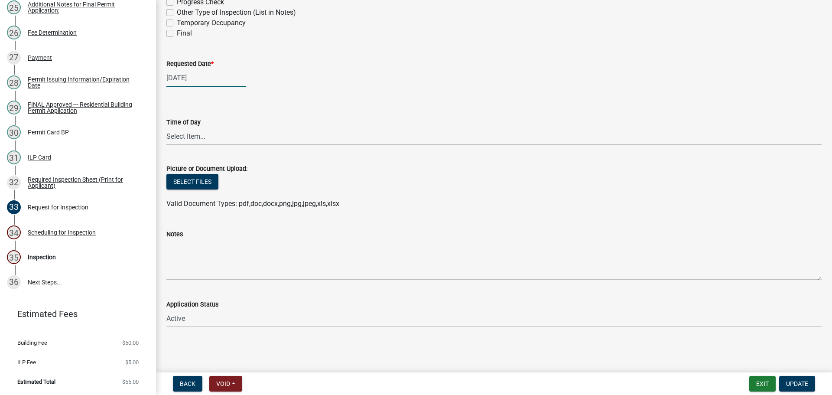
click at [201, 87] on div "[DATE]" at bounding box center [205, 78] width 79 height 18
select select "2"
select select "2025"
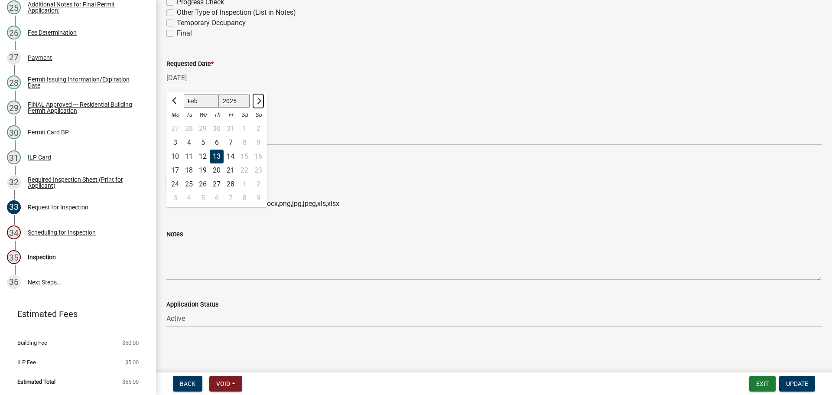
click at [263, 108] on button "Next month" at bounding box center [258, 101] width 10 height 14
click at [261, 104] on span "Next month" at bounding box center [258, 100] width 6 height 6
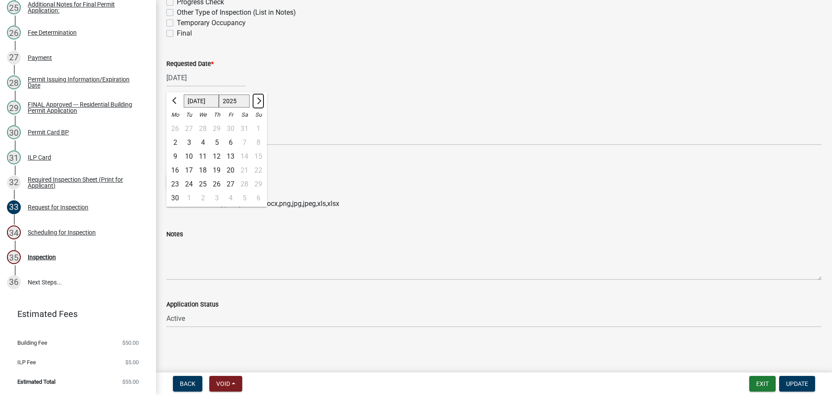
click at [261, 104] on span "Next month" at bounding box center [258, 100] width 6 height 6
click at [175, 108] on button "Previous month" at bounding box center [175, 101] width 10 height 14
select select "9"
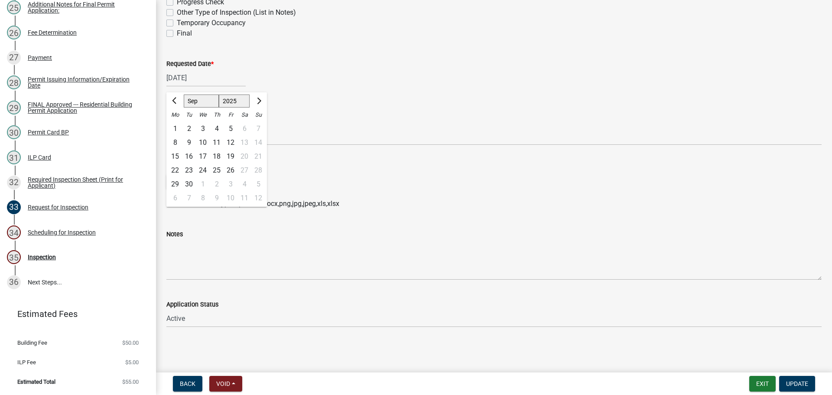
click at [179, 163] on div "15" at bounding box center [175, 156] width 14 height 14
type input "[DATE]"
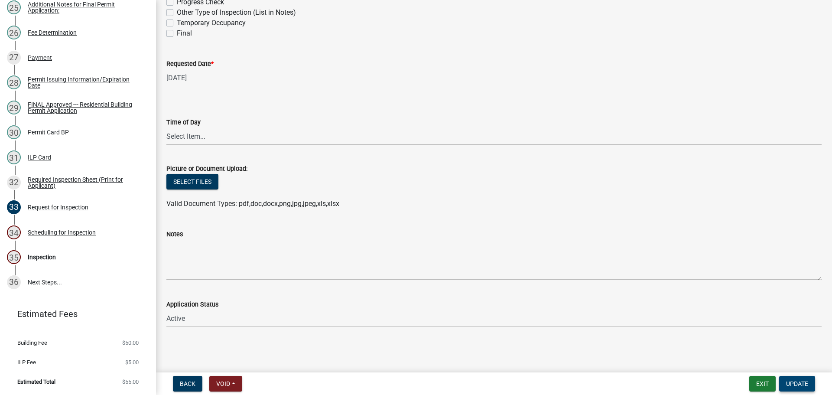
click at [803, 383] on span "Update" at bounding box center [797, 383] width 22 height 7
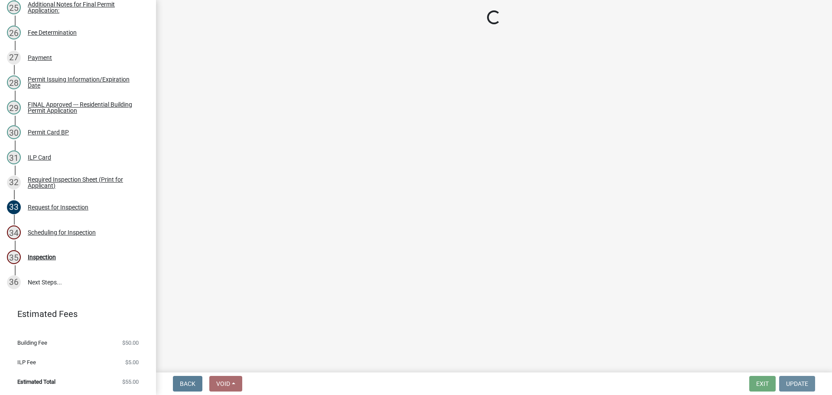
scroll to position [0, 0]
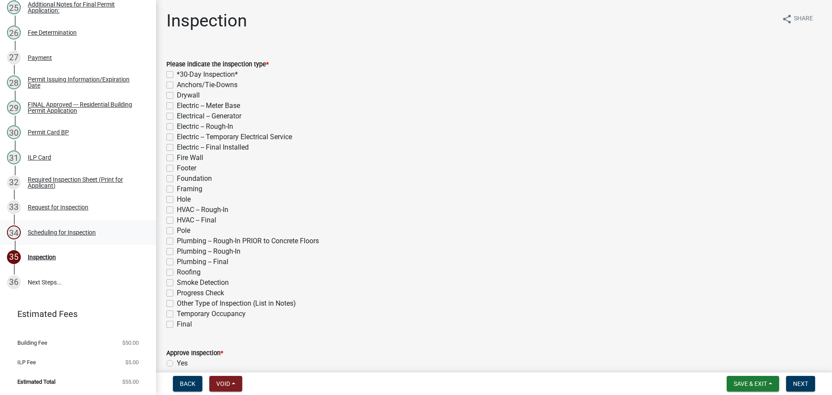
click at [69, 225] on div "34 Scheduling for Inspection" at bounding box center [74, 232] width 135 height 14
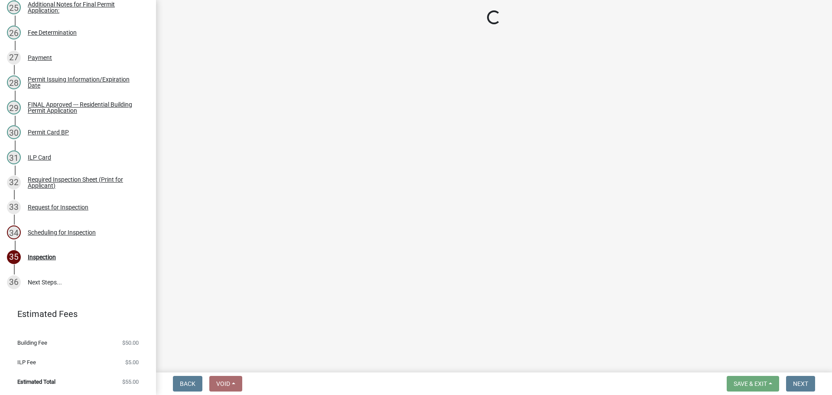
select select "25b75ae6-03c7-4280-9b34-fcf63005d5e5"
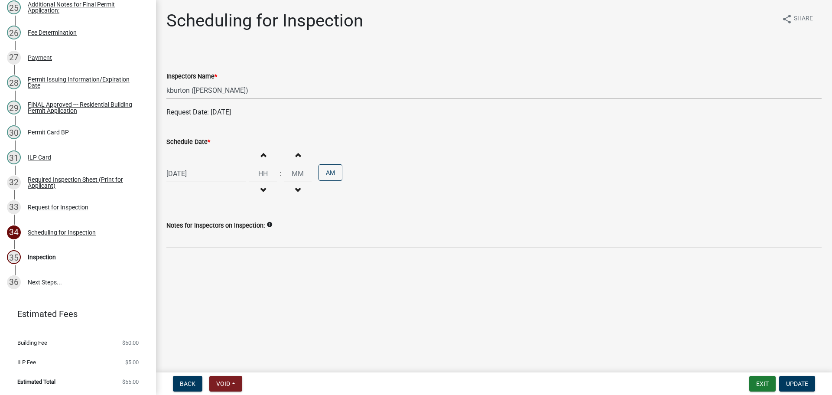
click at [197, 182] on div "[DATE]" at bounding box center [205, 174] width 79 height 18
select select "9"
select select "2025"
click at [178, 262] on div "15" at bounding box center [175, 255] width 14 height 14
type input "[DATE]"
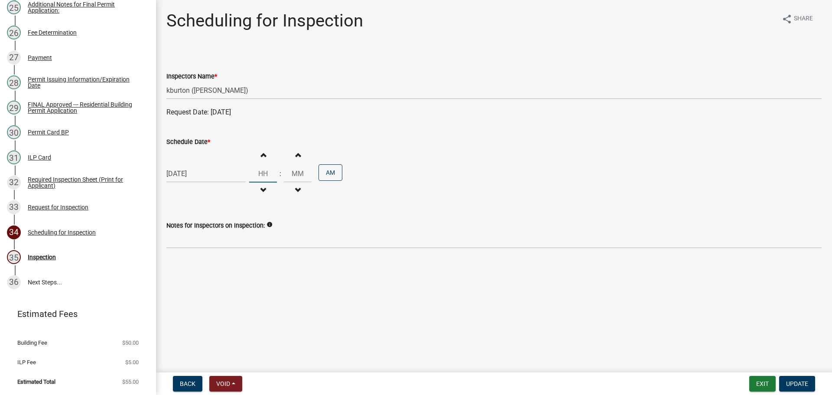
click at [272, 182] on input "Hours" at bounding box center [263, 174] width 28 height 18
type input "09"
type input "00"
click at [542, 208] on wm-data-entity-input "Schedule Date * [DATE] Increment hours 09 Decrement hours : Increment minutes 0…" at bounding box center [493, 166] width 655 height 84
click at [805, 380] on span "Update" at bounding box center [797, 383] width 22 height 7
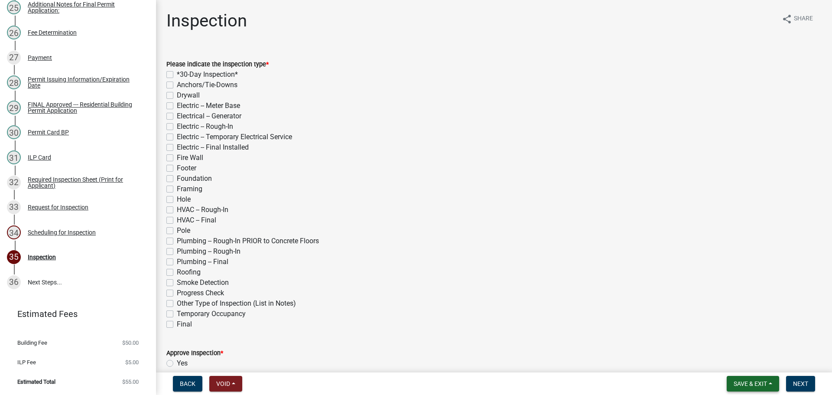
click at [756, 381] on span "Save & Exit" at bounding box center [750, 383] width 33 height 7
click at [731, 358] on button "Save & Exit" at bounding box center [744, 358] width 69 height 21
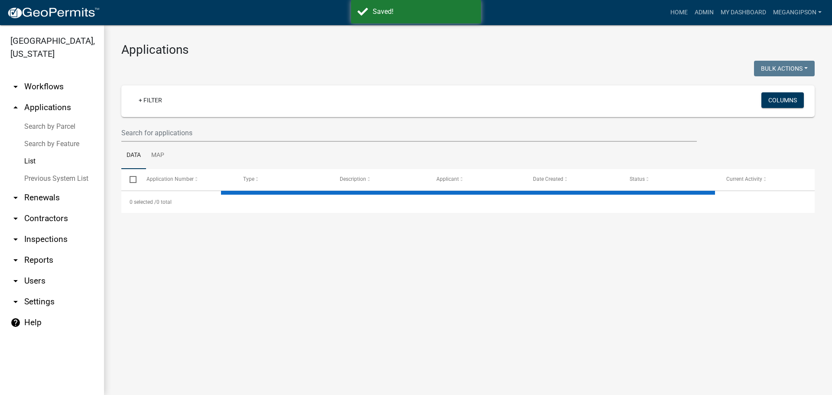
select select "3: 100"
